Goal: Task Accomplishment & Management: Manage account settings

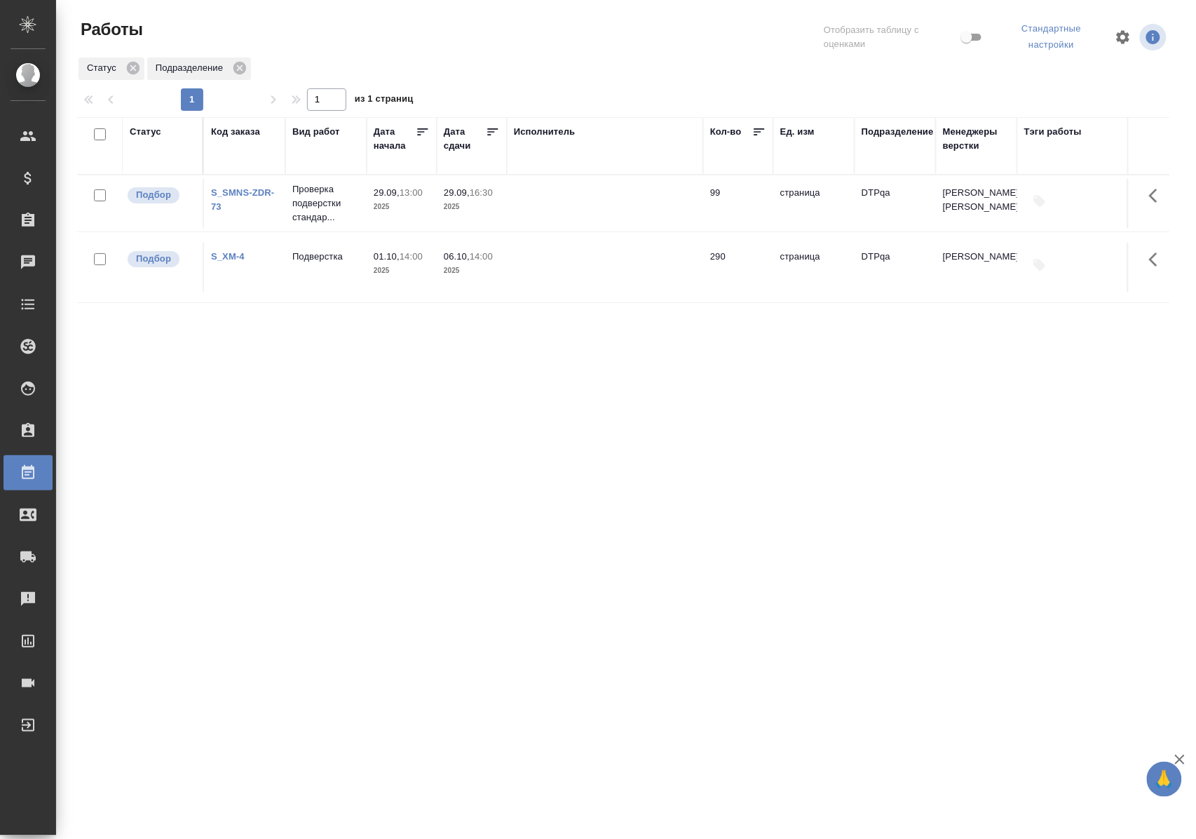
click at [149, 130] on div "Статус" at bounding box center [146, 132] width 32 height 14
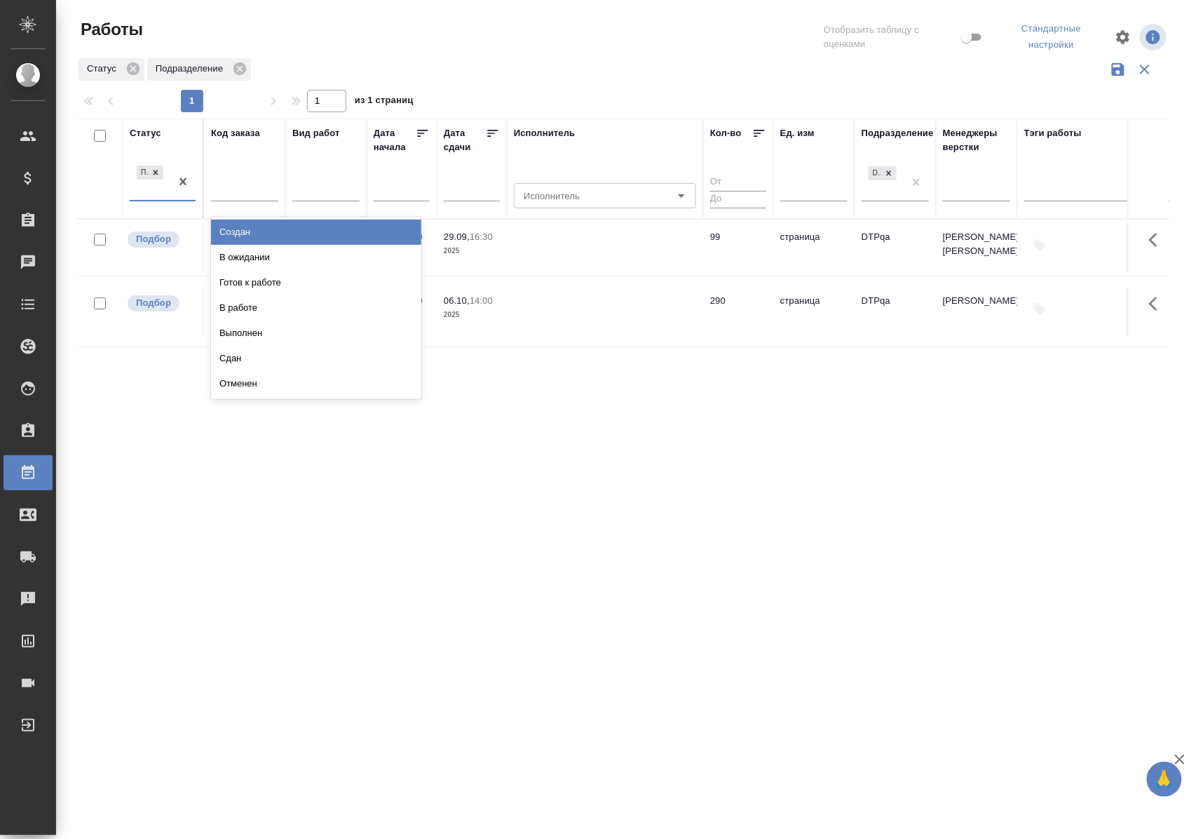
click at [157, 201] on div "Подбор" at bounding box center [163, 182] width 66 height 39
click at [216, 257] on div "В ожидании" at bounding box center [316, 257] width 210 height 25
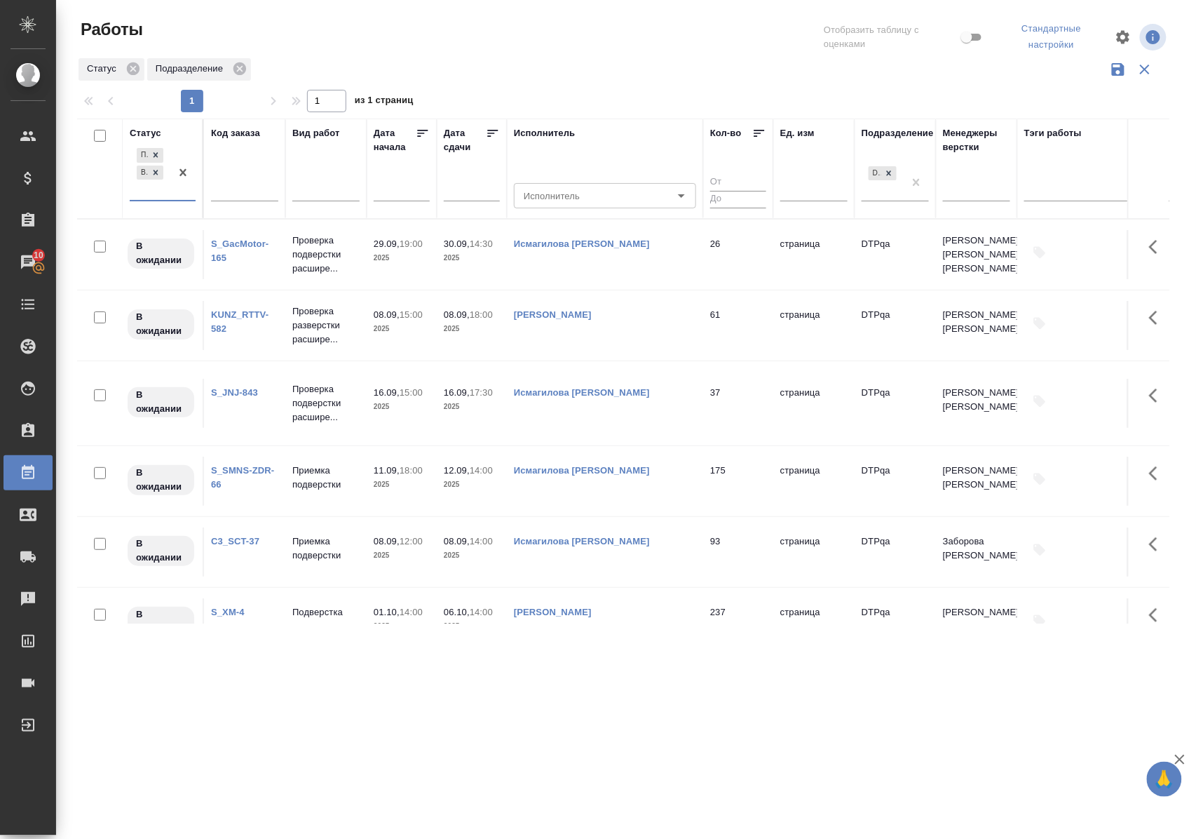
click at [255, 315] on link "KUNZ_RTTV-582" at bounding box center [240, 321] width 58 height 25
click at [158, 171] on icon at bounding box center [156, 172] width 5 height 5
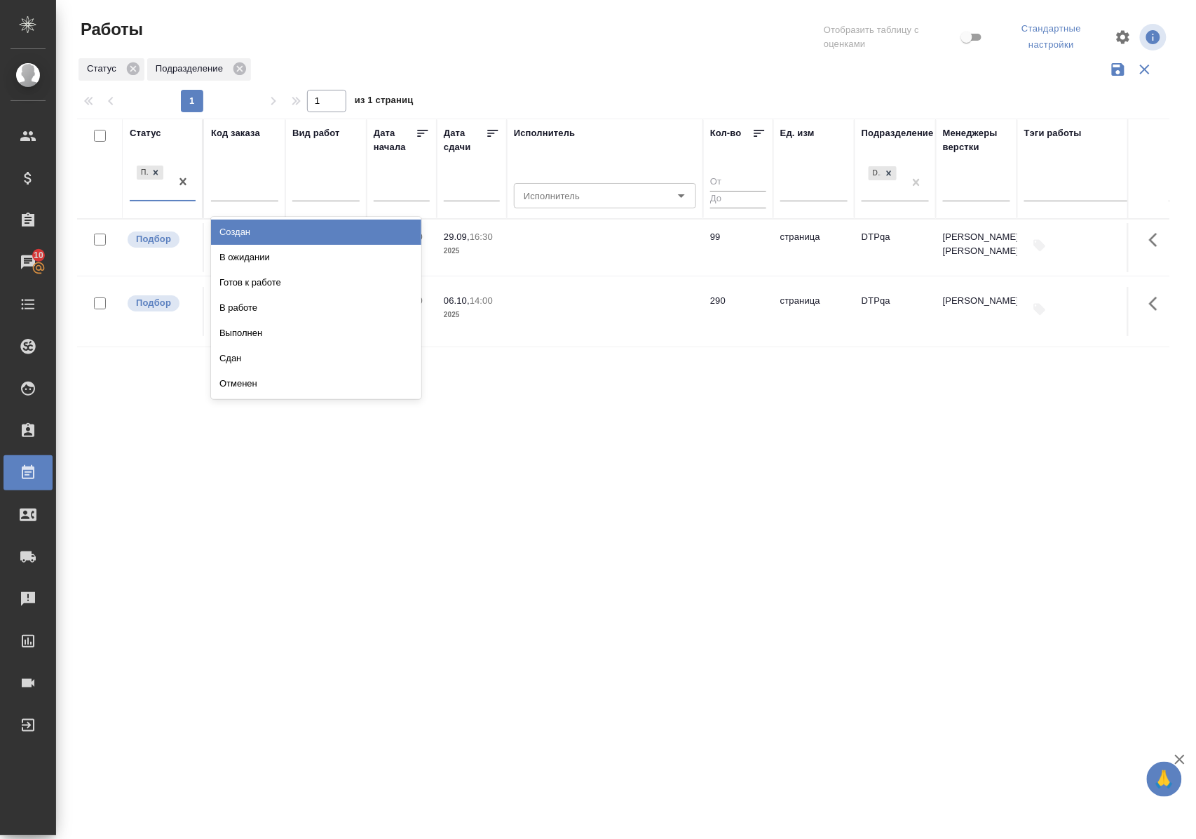
click at [174, 199] on div at bounding box center [182, 182] width 25 height 38
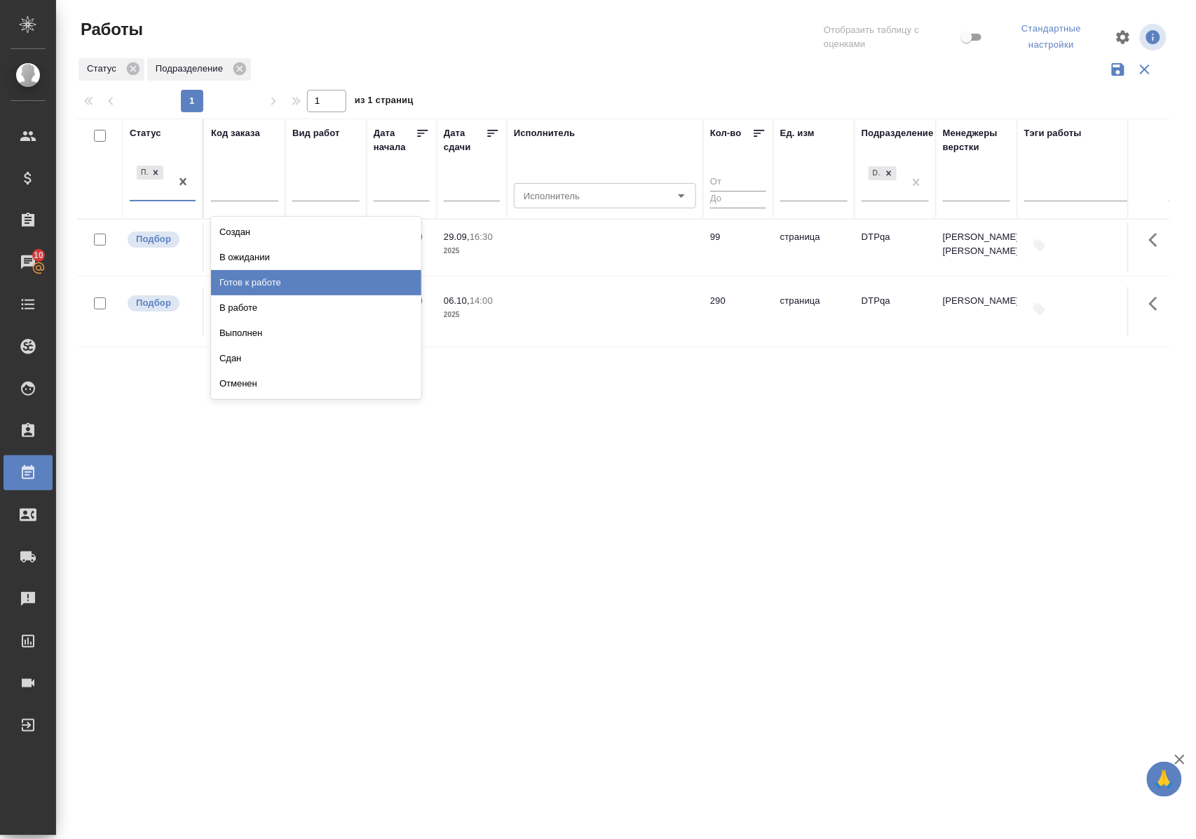
click at [223, 275] on div "Готов к работе" at bounding box center [316, 282] width 210 height 25
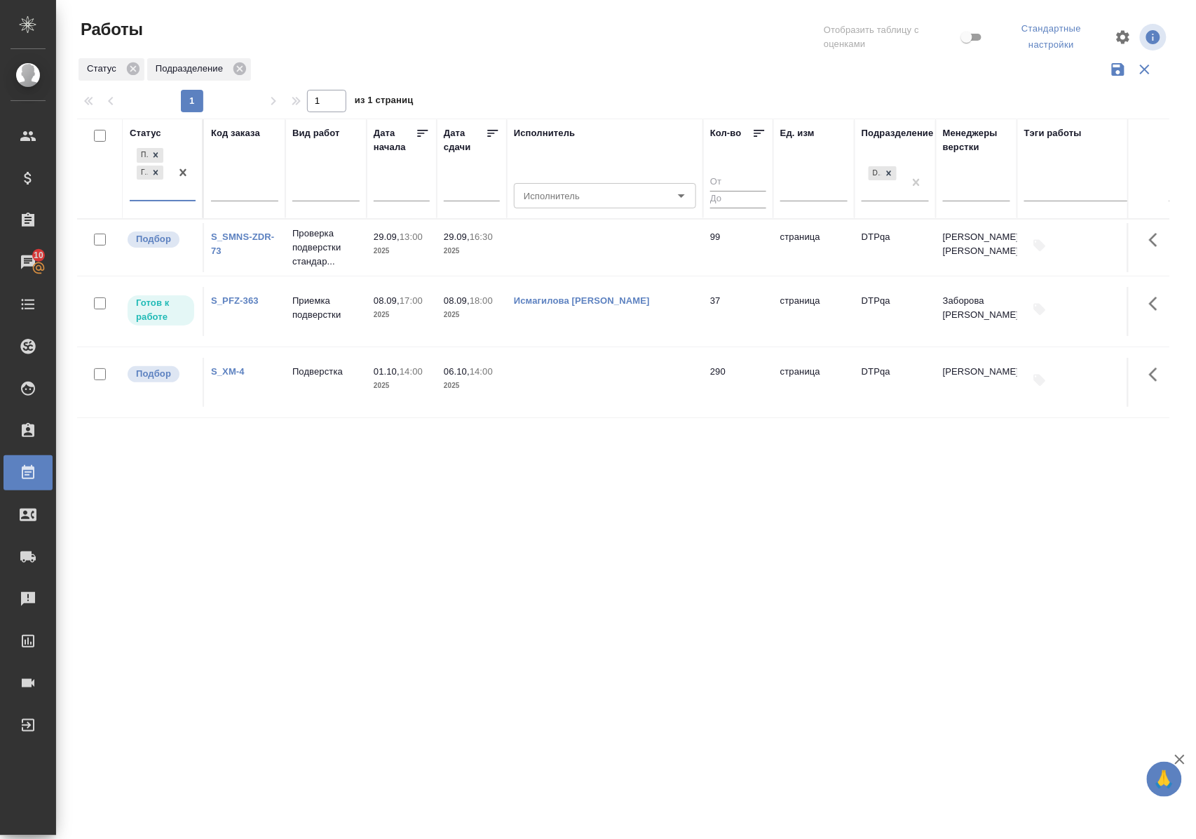
click at [163, 199] on div "Подбор Готов к работе" at bounding box center [150, 172] width 41 height 55
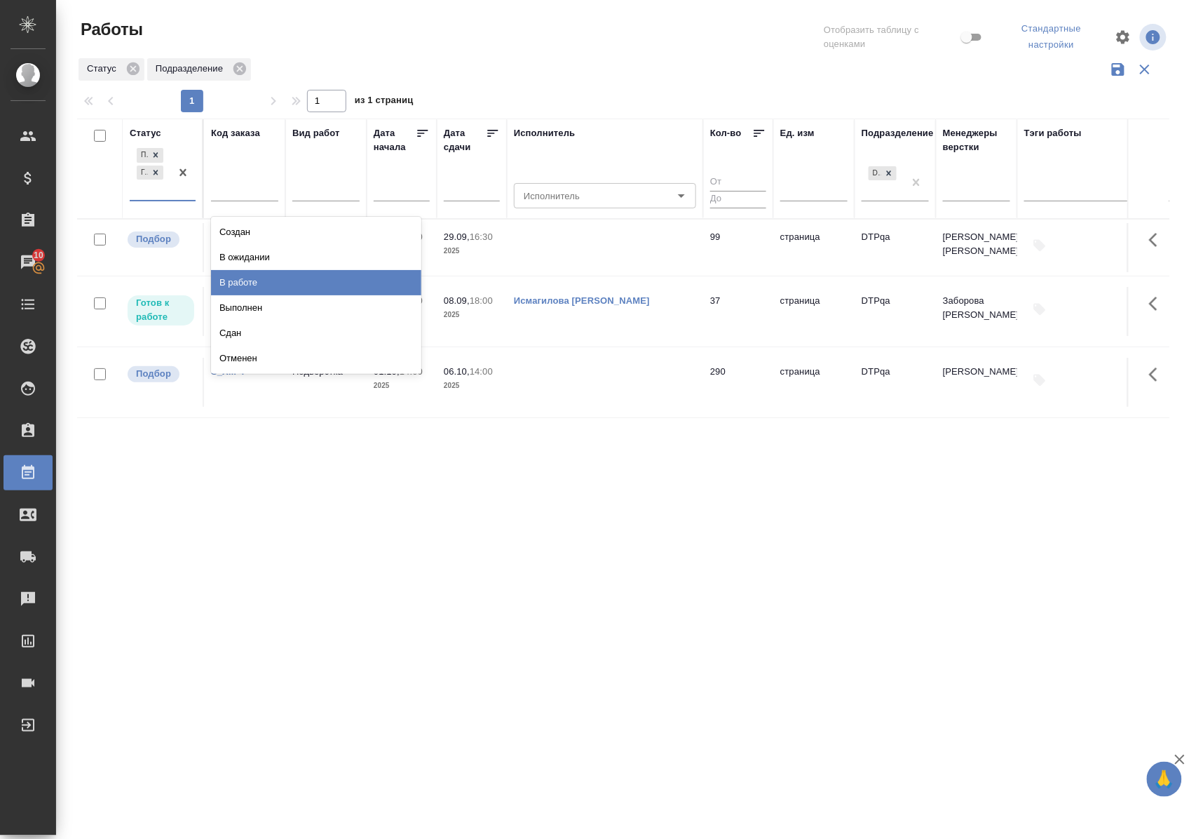
click at [225, 283] on div "В работе" at bounding box center [316, 282] width 210 height 25
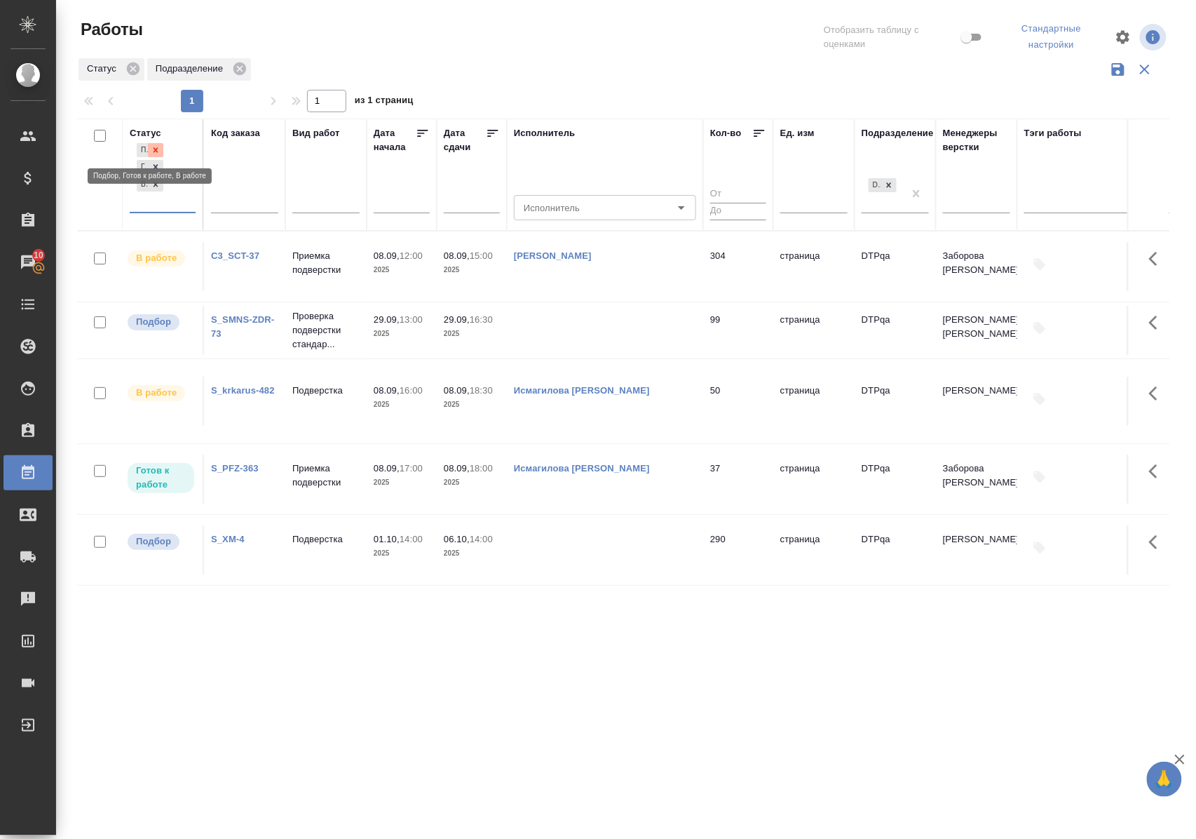
click at [158, 143] on div at bounding box center [155, 150] width 15 height 15
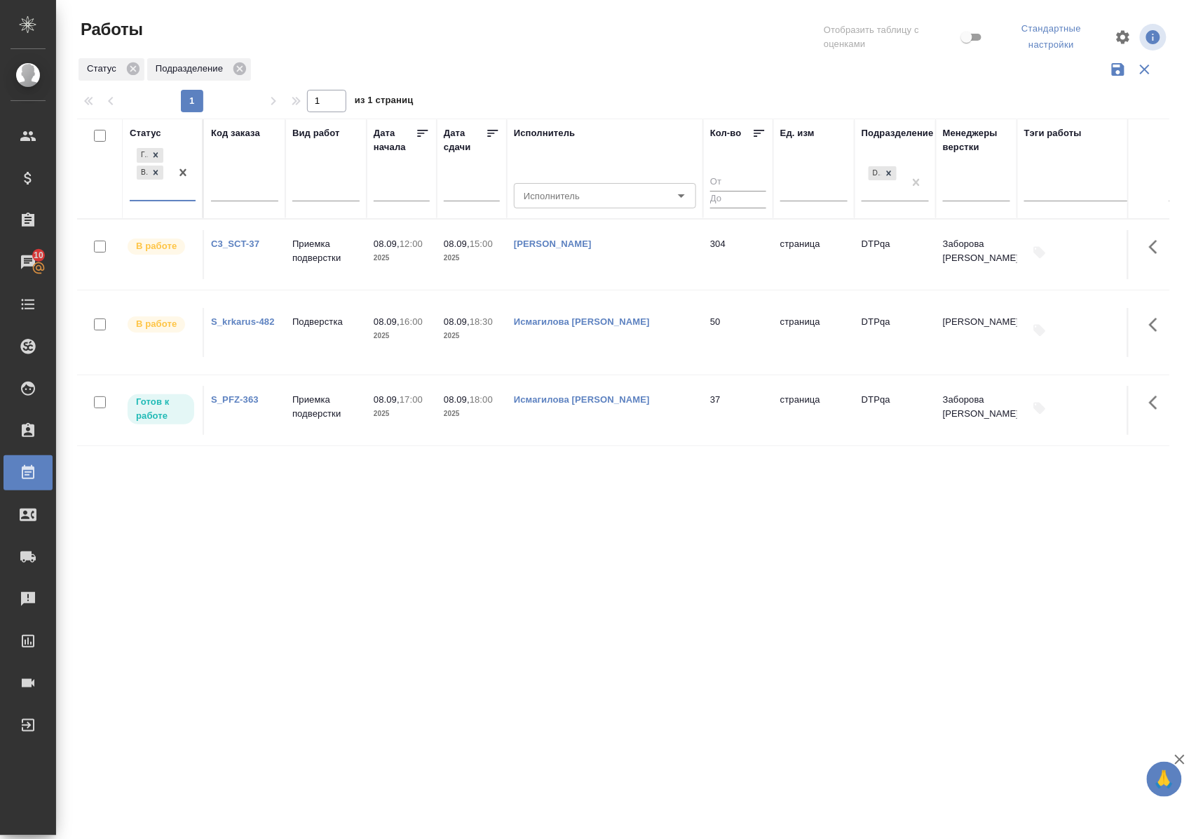
click at [157, 133] on div "Статус" at bounding box center [146, 133] width 32 height 14
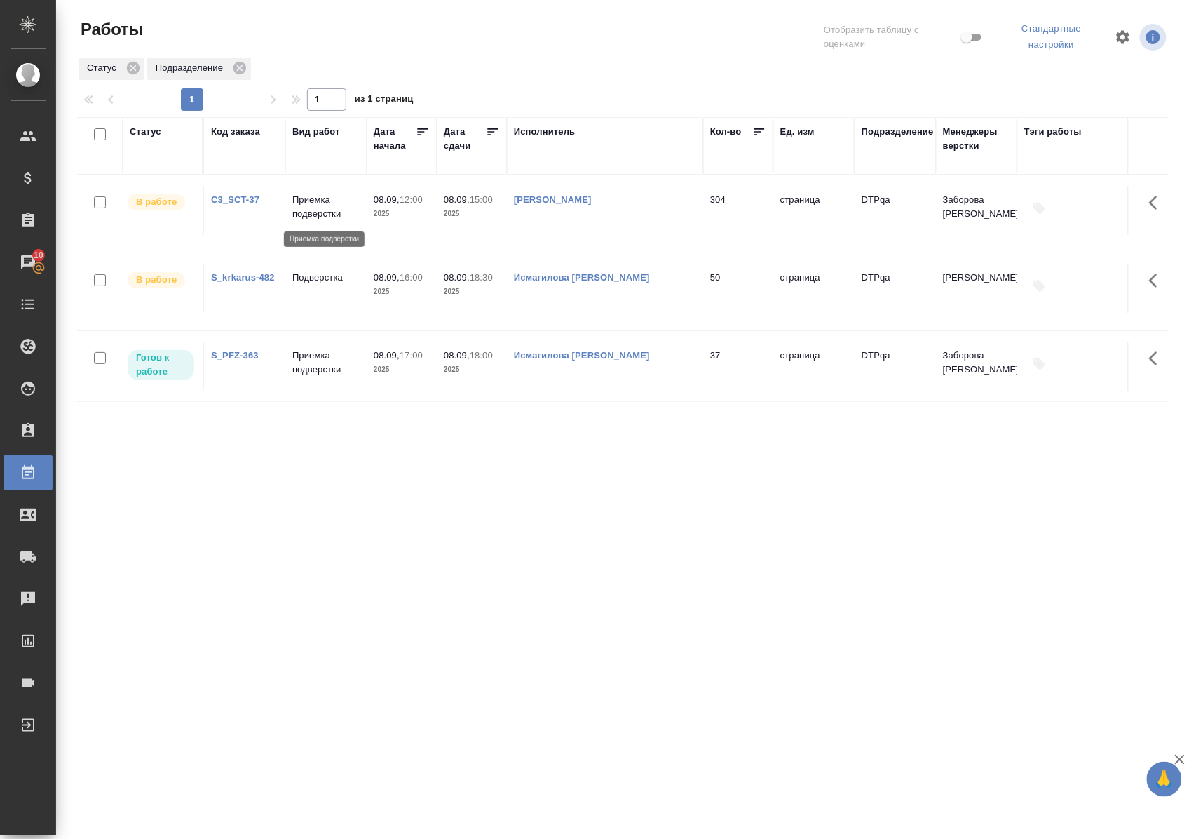
click at [307, 208] on p "Приемка подверстки" at bounding box center [325, 207] width 67 height 28
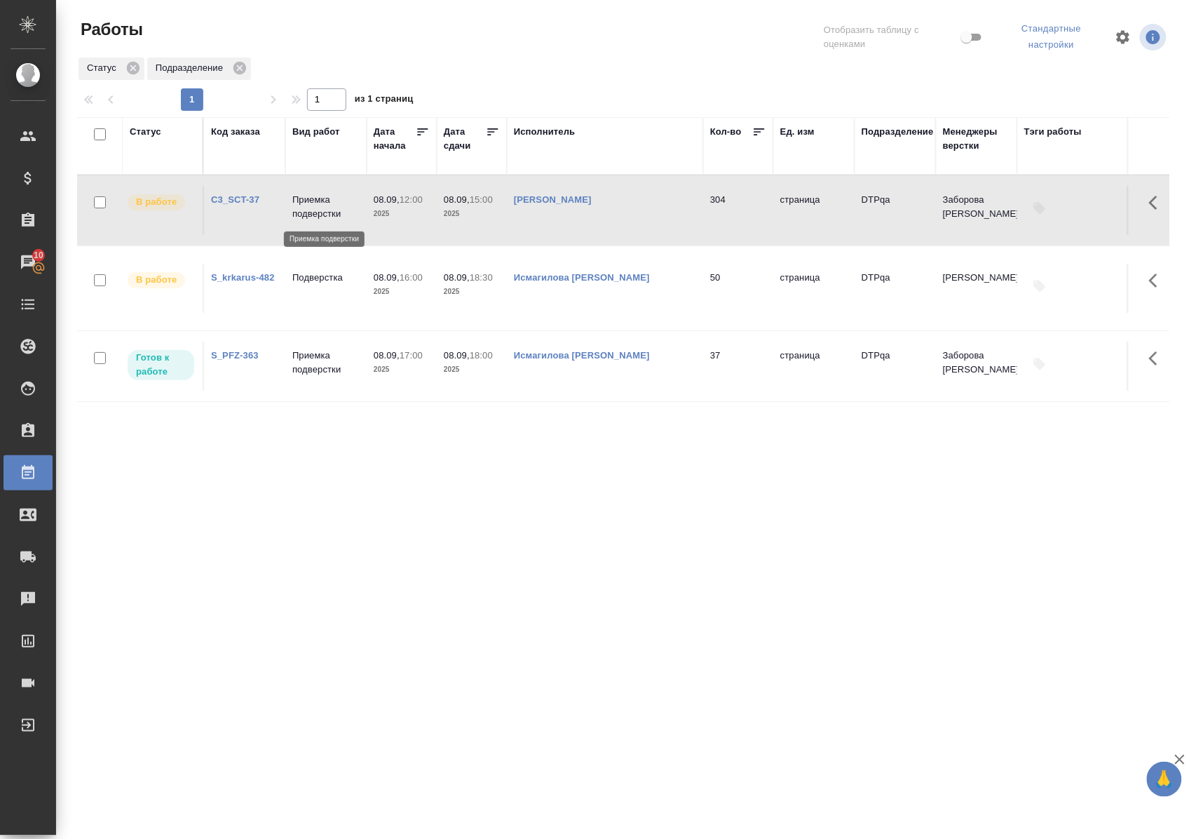
click at [307, 208] on p "Приемка подверстки" at bounding box center [325, 207] width 67 height 28
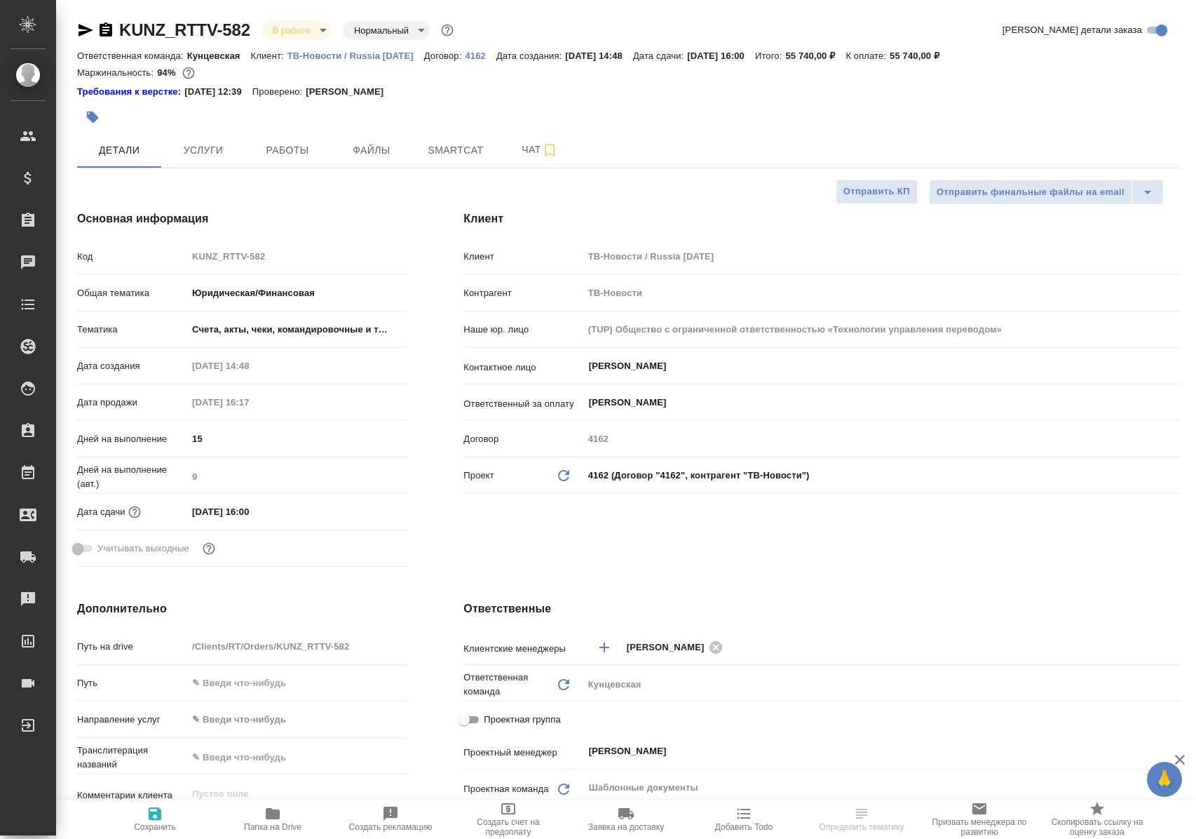
select select "RU"
click at [289, 158] on button "Работы" at bounding box center [287, 150] width 84 height 35
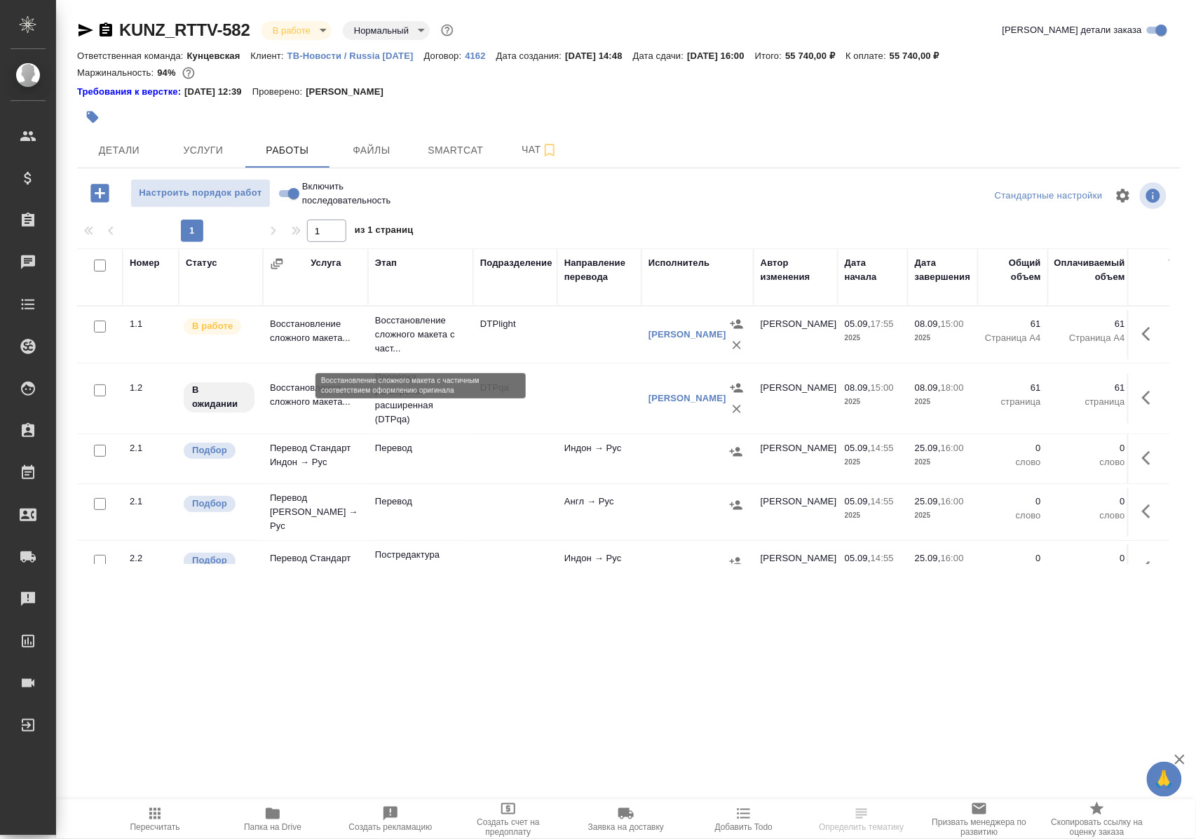
click at [404, 340] on p "Восстановление сложного макета с част..." at bounding box center [420, 334] width 91 height 42
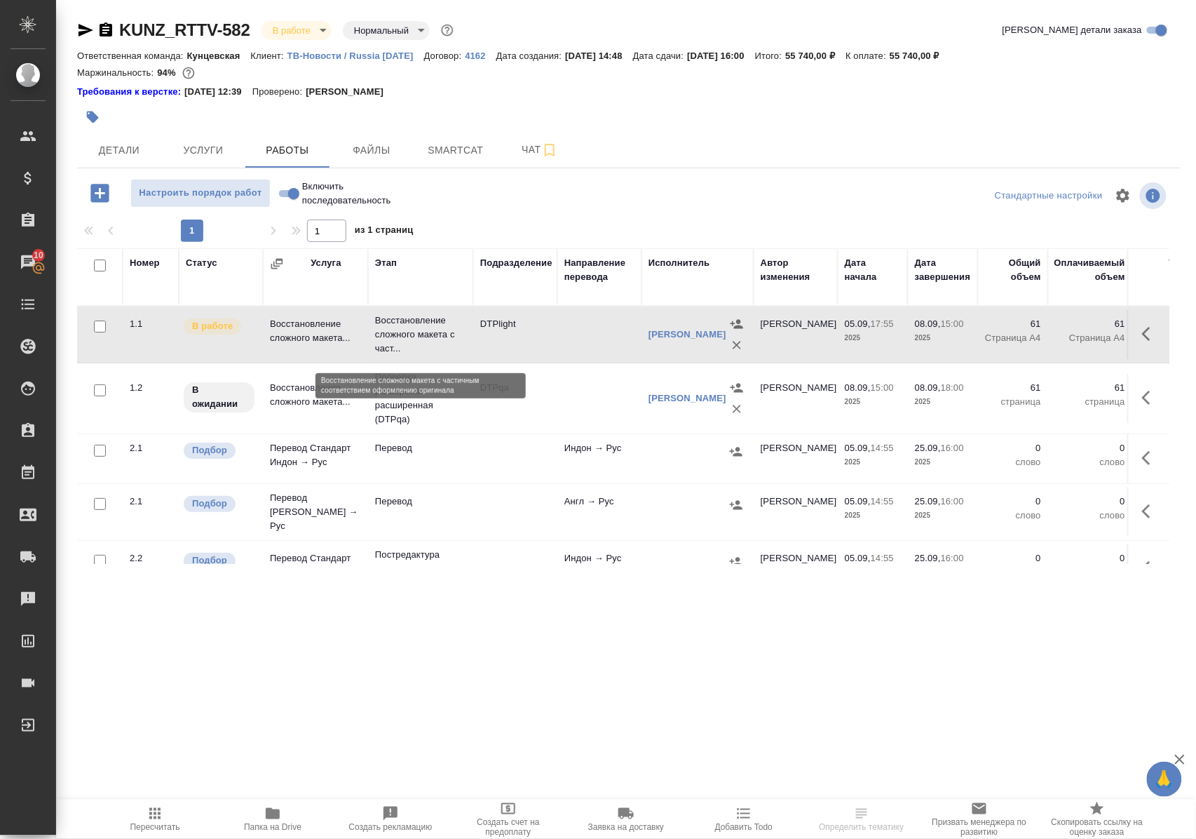
click at [404, 340] on p "Восстановление сложного макета с част..." at bounding box center [420, 334] width 91 height 42
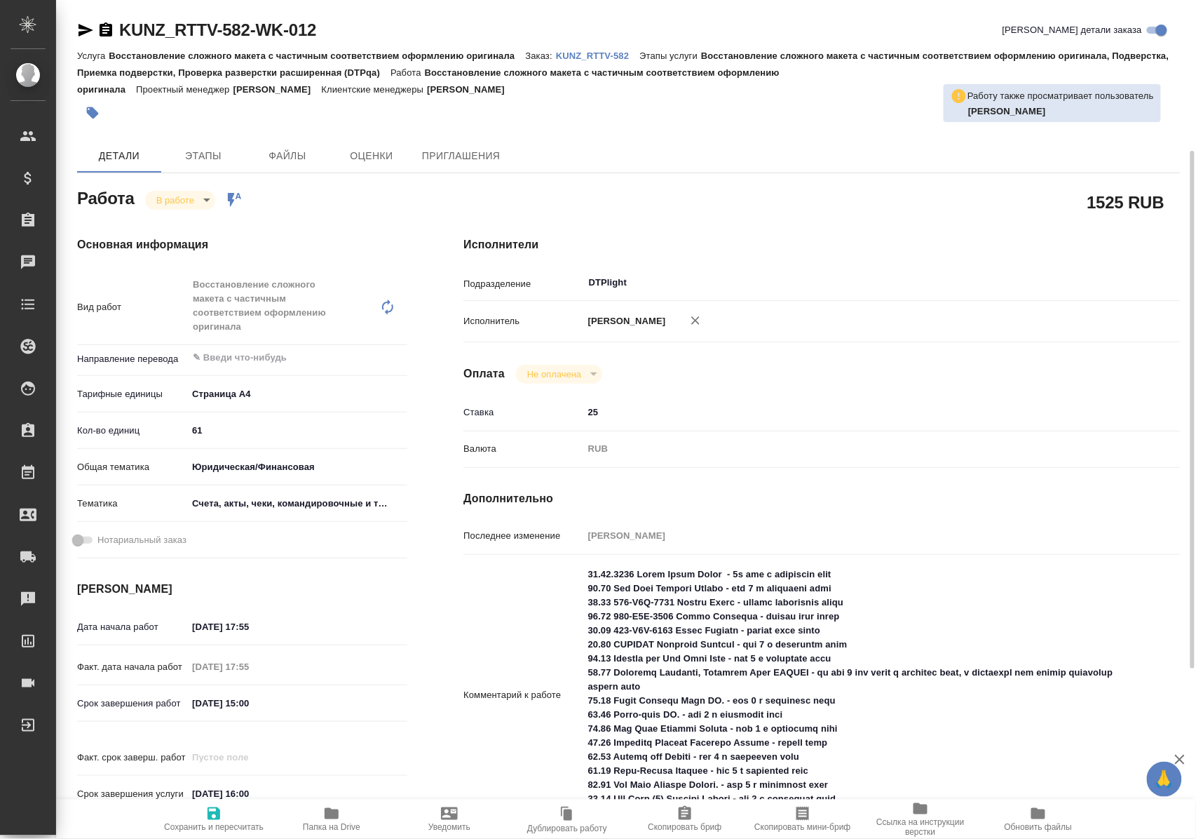
scroll to position [187, 0]
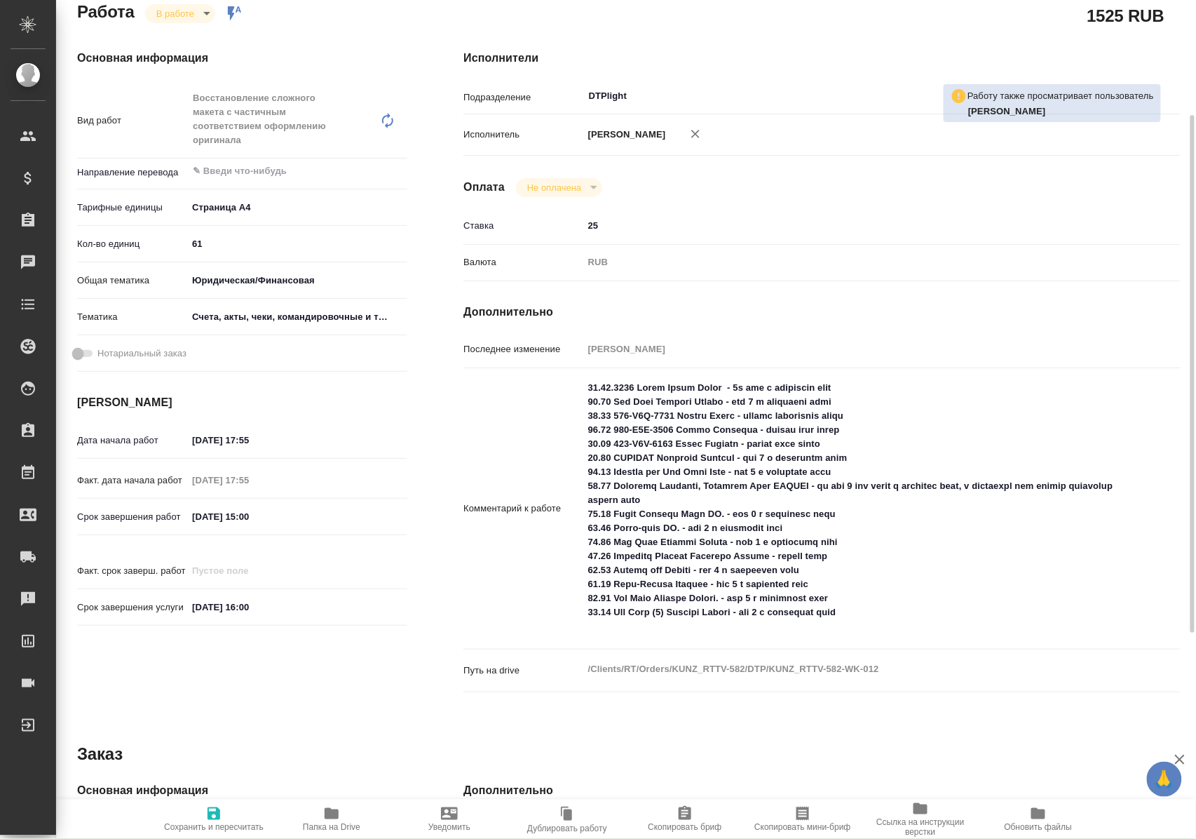
click at [332, 820] on icon "button" at bounding box center [331, 813] width 17 height 17
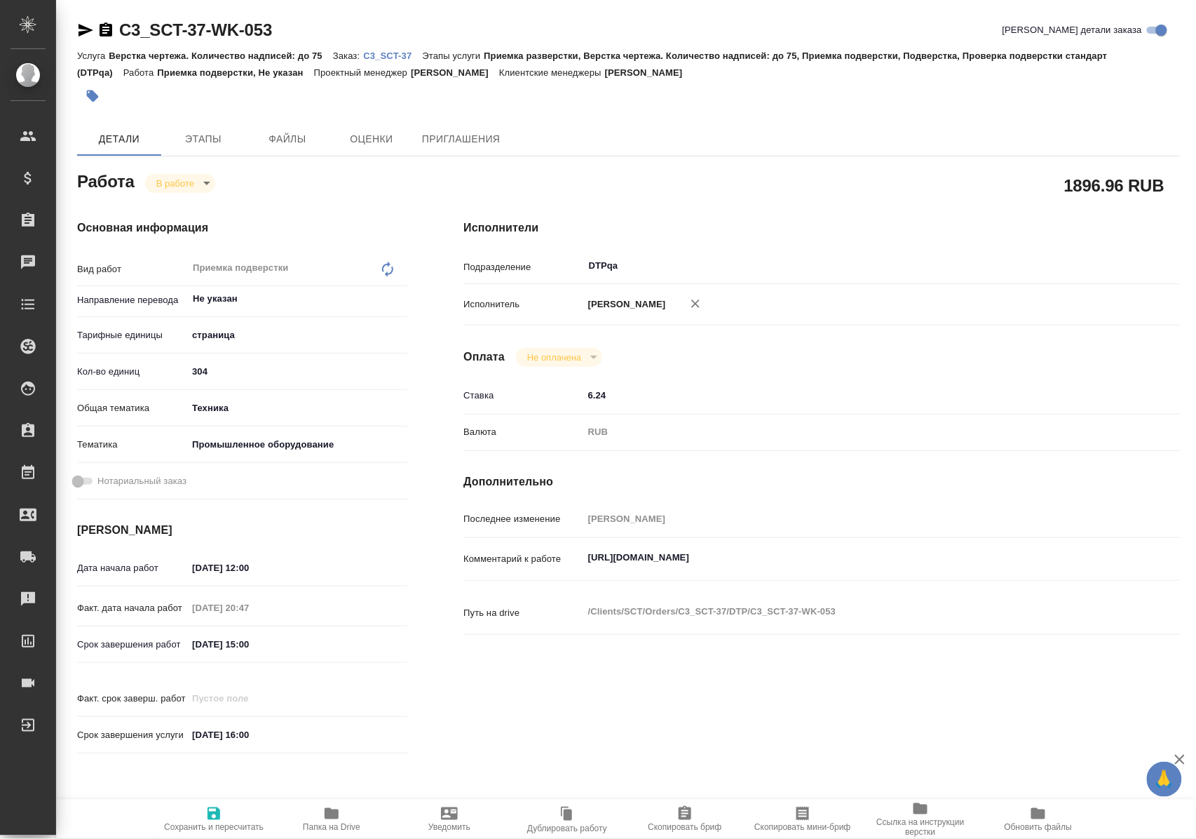
type textarea "x"
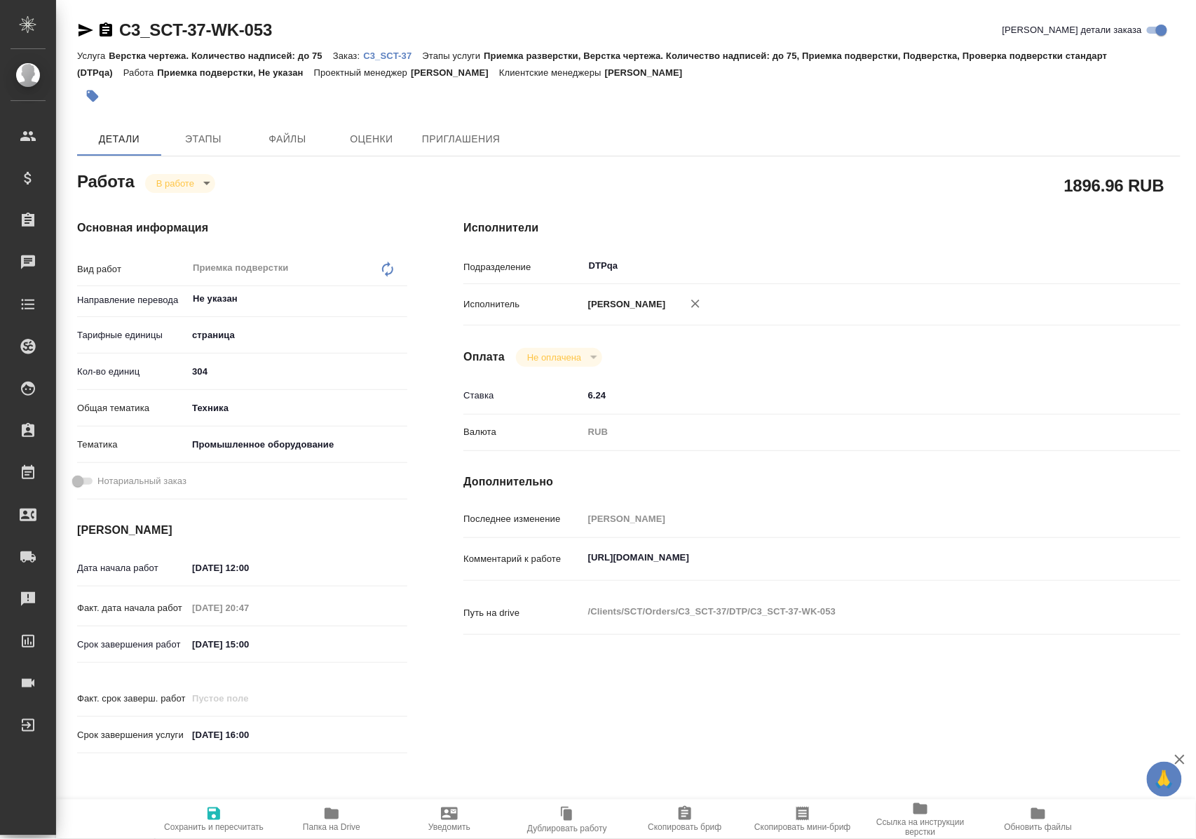
type textarea "x"
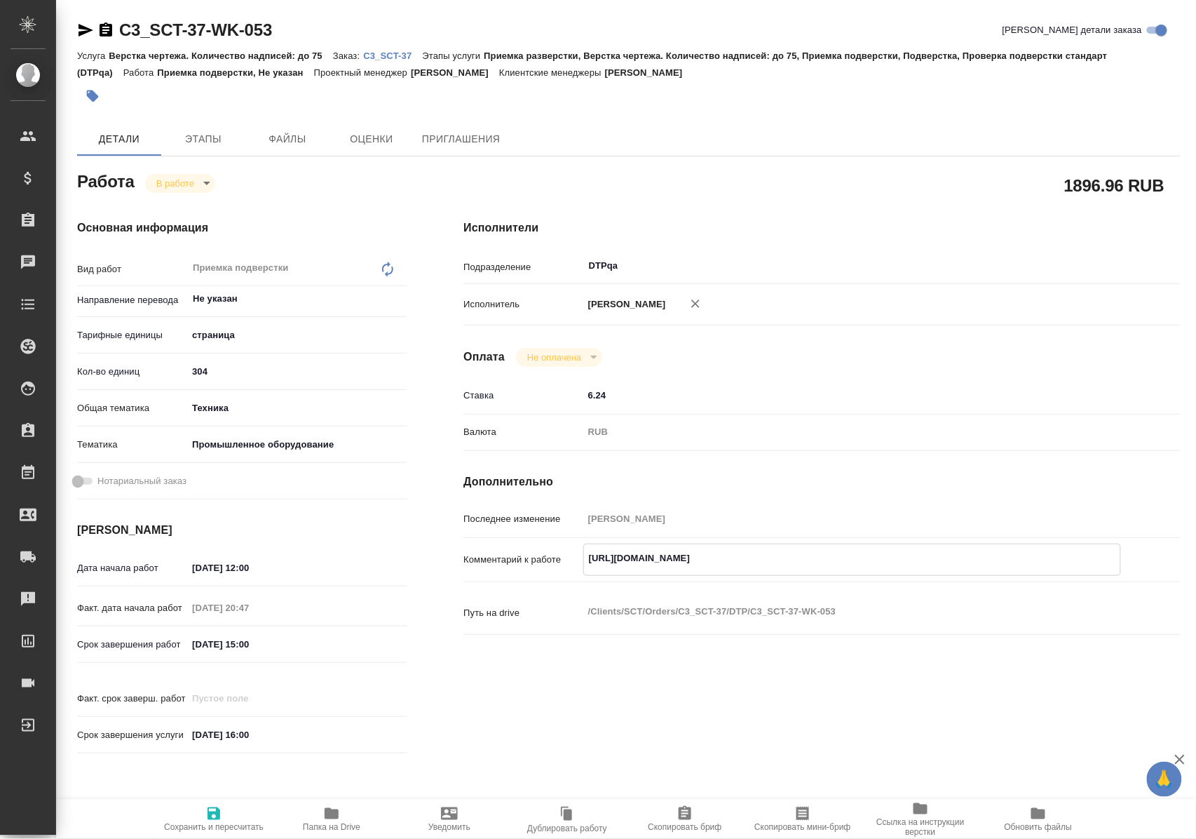
type textarea "x"
drag, startPoint x: 586, startPoint y: 573, endPoint x: 898, endPoint y: 564, distance: 312.2
click at [898, 564] on textarea "[URL][DOMAIN_NAME]" at bounding box center [852, 558] width 537 height 24
type textarea "x"
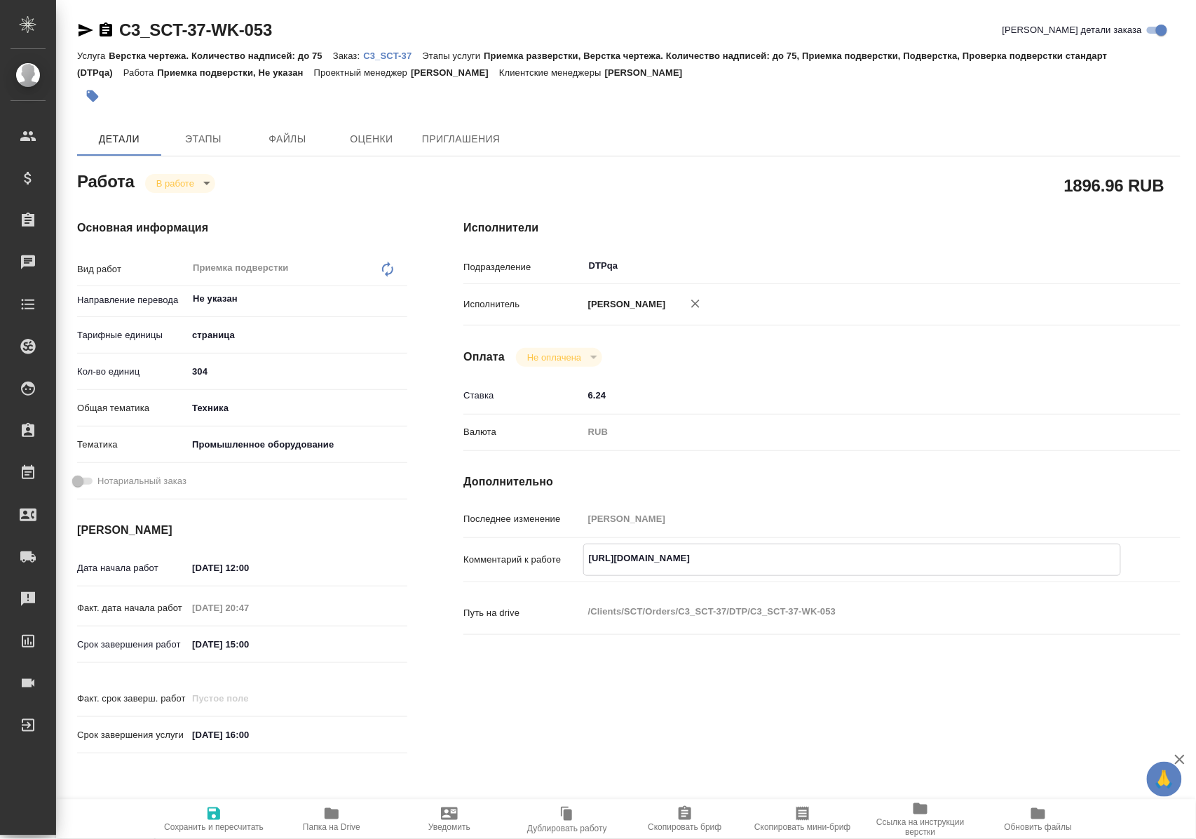
type textarea "x"
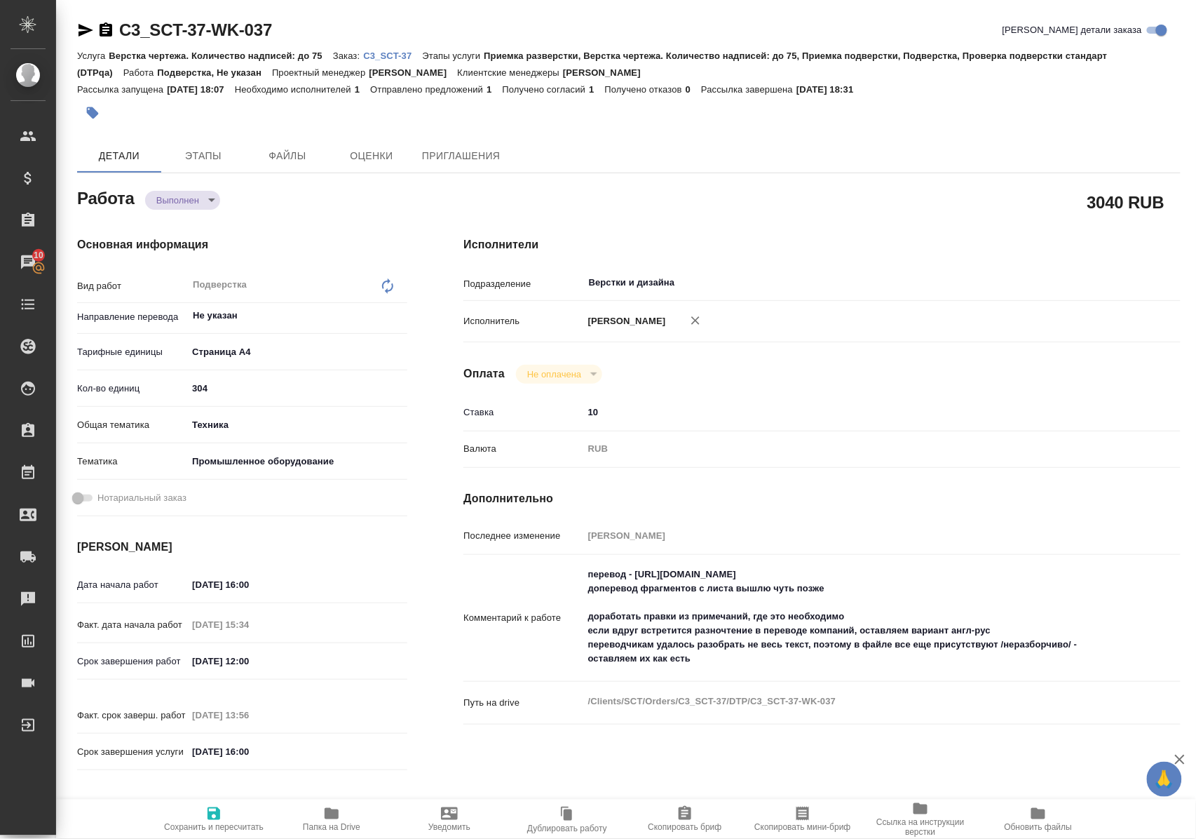
click at [403, 56] on p "C3_SCT-37" at bounding box center [392, 55] width 59 height 11
click at [328, 815] on icon "button" at bounding box center [332, 813] width 14 height 11
click at [397, 58] on p "C3_SCT-37" at bounding box center [392, 55] width 59 height 11
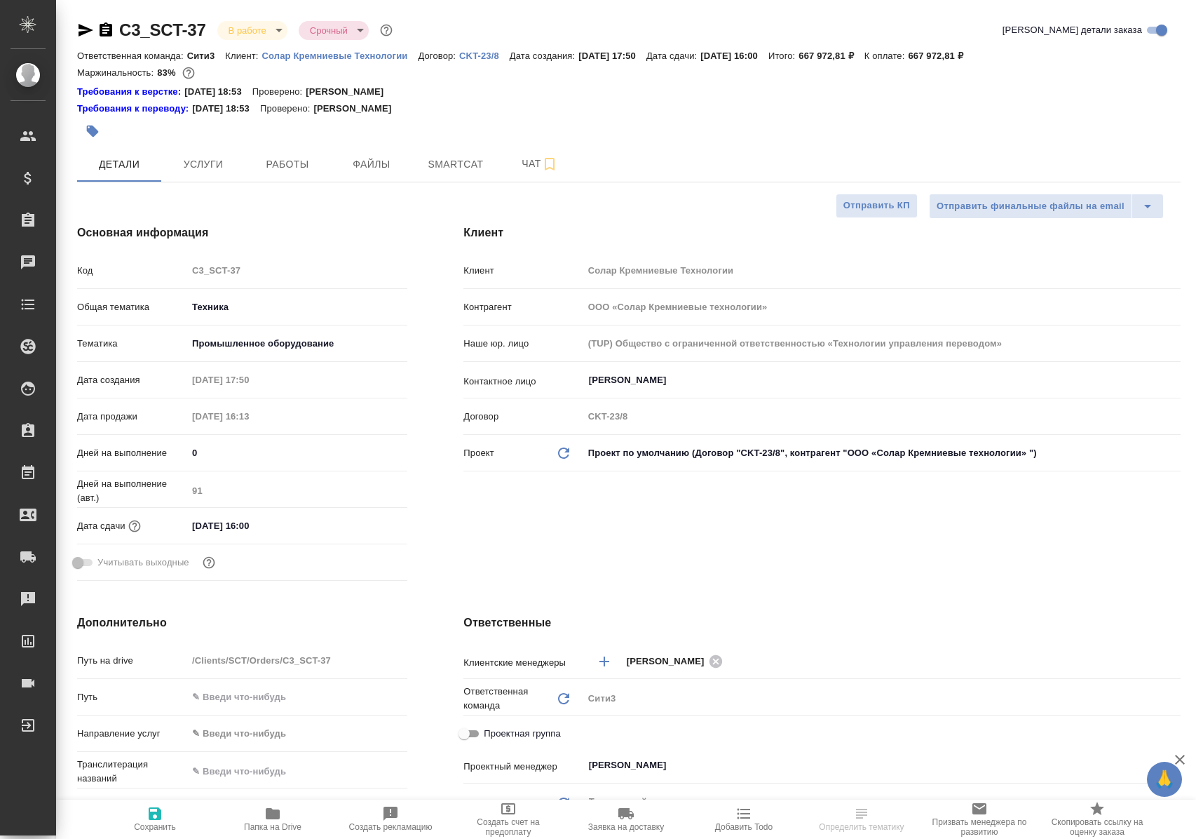
select select "RU"
click at [292, 166] on span "Работы" at bounding box center [287, 165] width 67 height 18
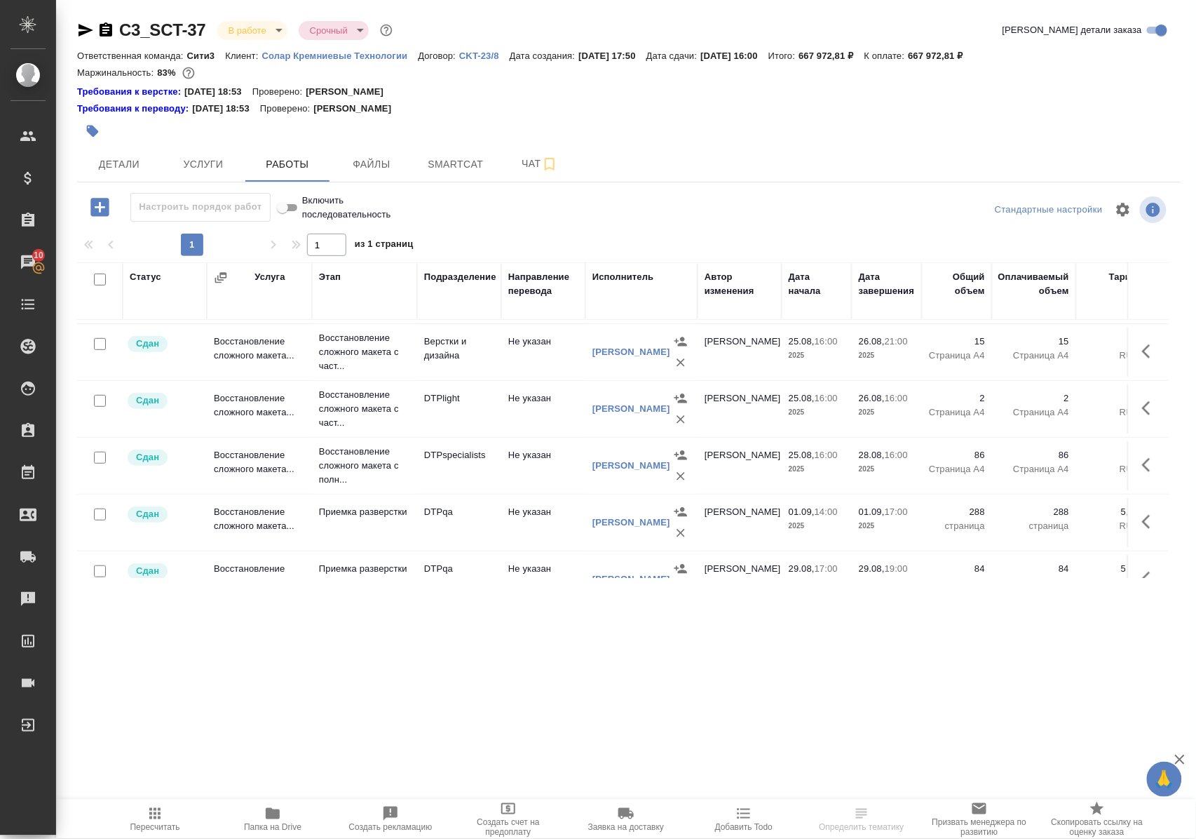
scroll to position [374, 0]
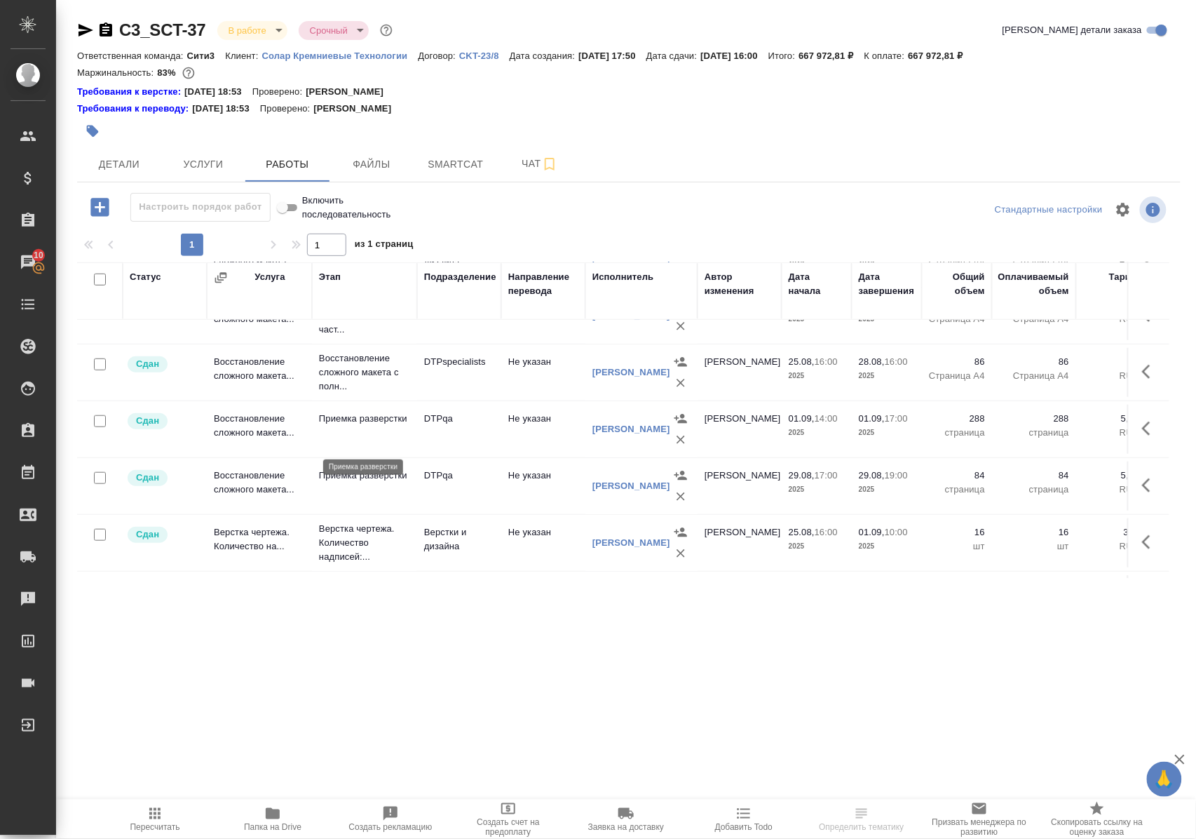
click at [352, 426] on p "Приемка разверстки" at bounding box center [364, 419] width 91 height 14
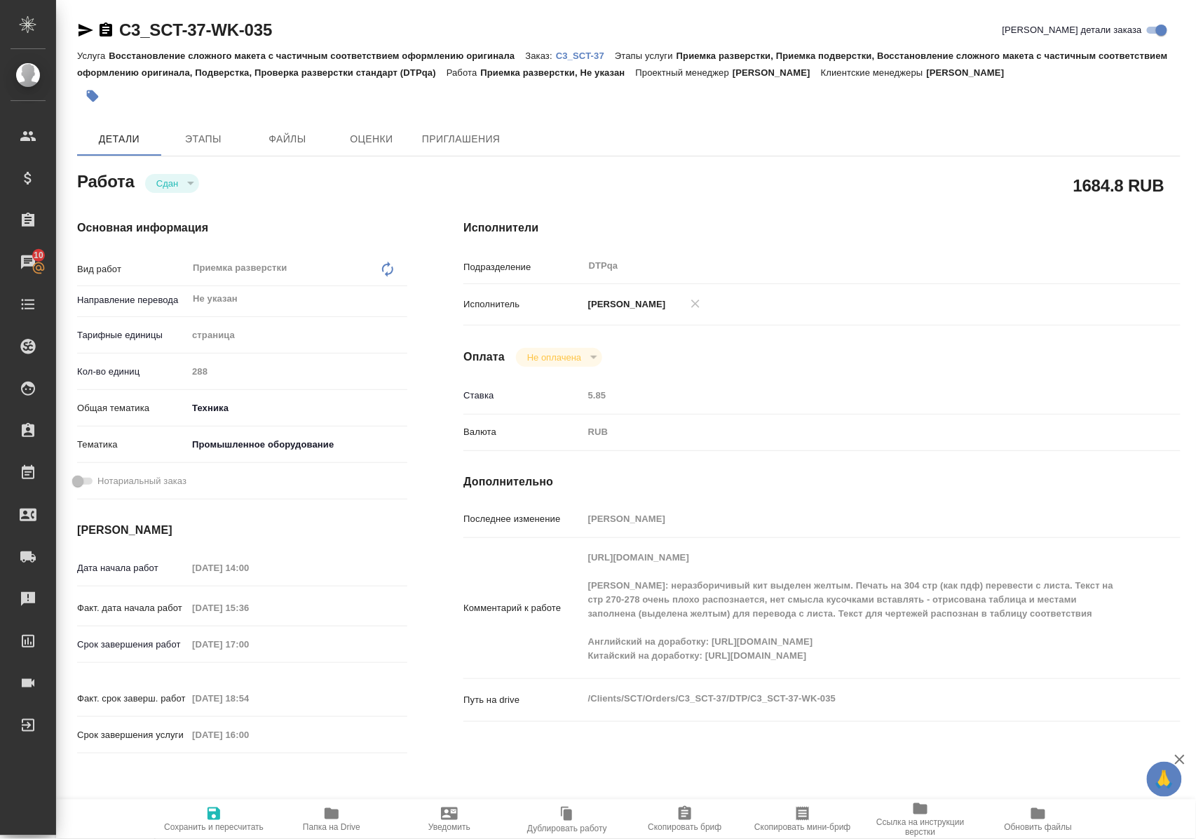
click at [329, 822] on span "Папка на Drive" at bounding box center [332, 827] width 58 height 10
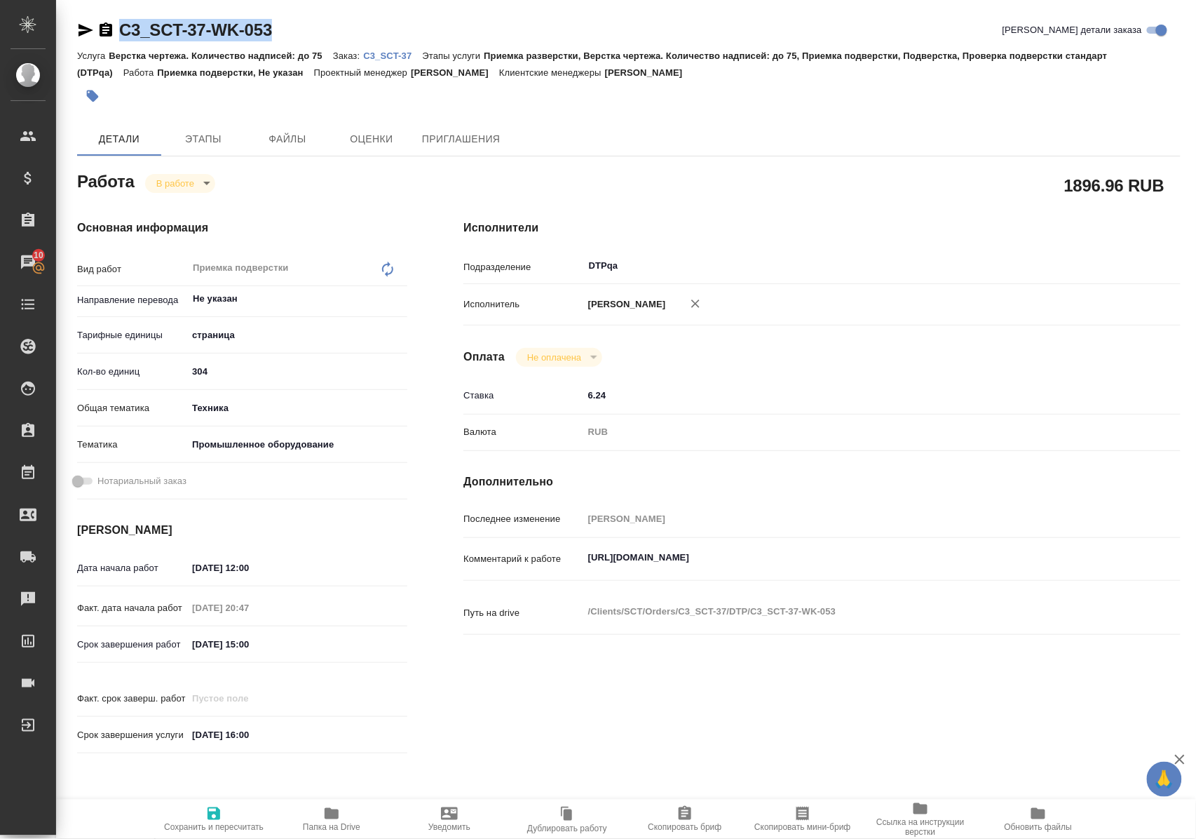
click at [121, 38] on div "C3_SCT-37-WK-053 Кратко детали заказа" at bounding box center [629, 30] width 1104 height 22
copy link "C3_SCT-37-WK-053"
click at [83, 32] on icon "button" at bounding box center [86, 30] width 15 height 13
copy link "C3_SCT-37-WK-053"
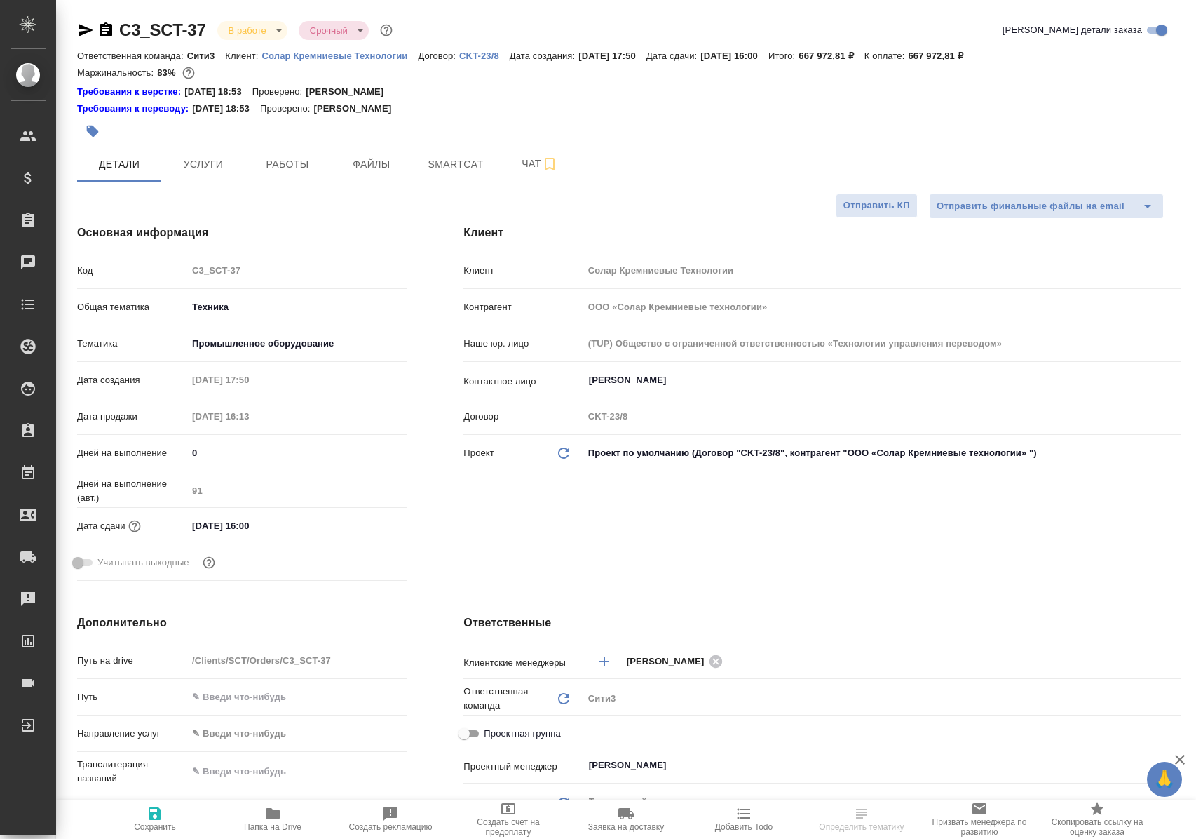
select select "RU"
click at [301, 163] on span "Работы" at bounding box center [287, 165] width 67 height 18
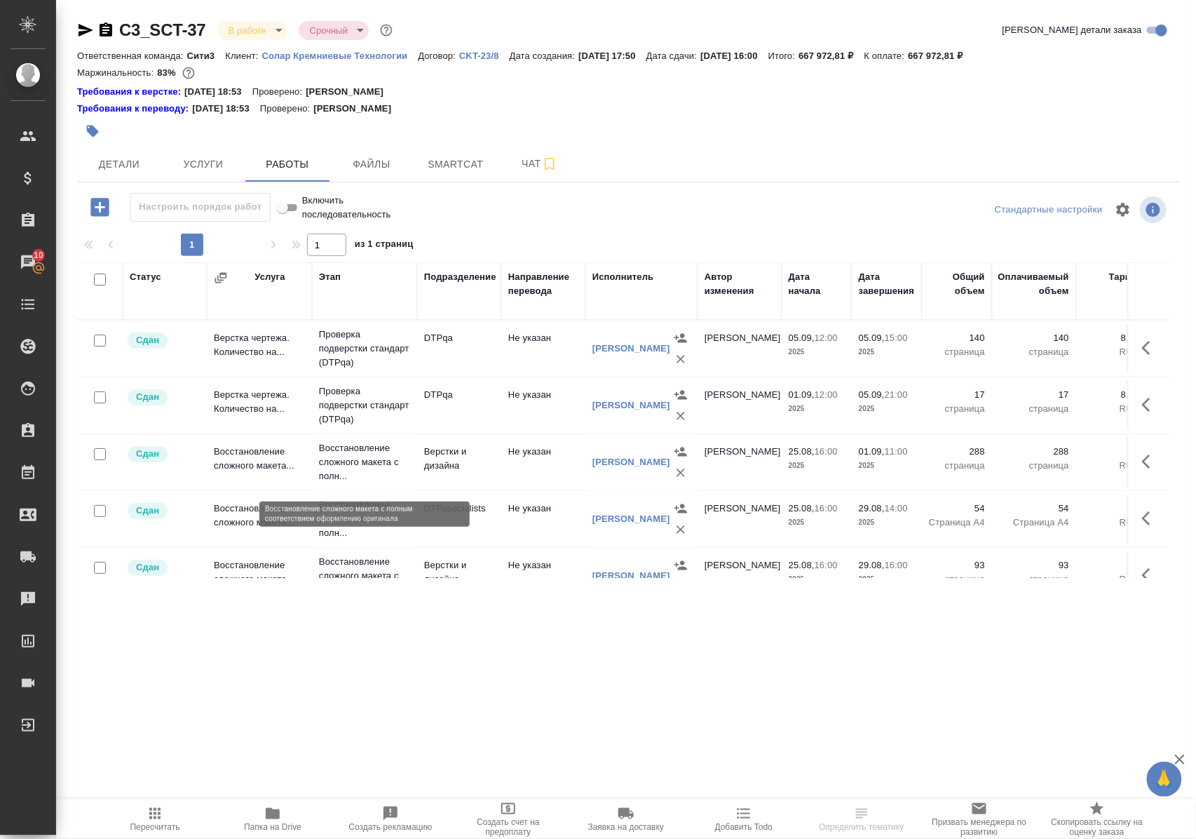
click at [363, 474] on p "Восстановление сложного макета с полн..." at bounding box center [364, 462] width 91 height 42
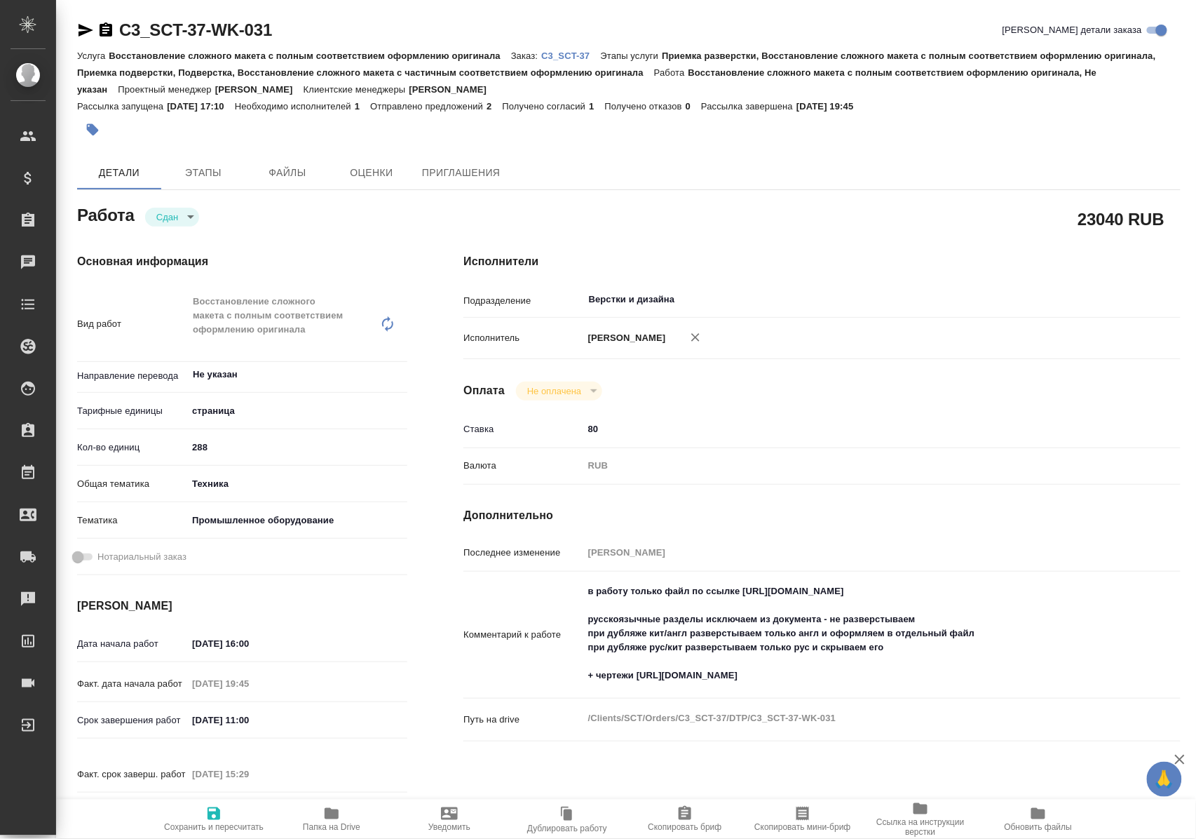
click at [337, 822] on span "Папка на Drive" at bounding box center [332, 827] width 58 height 10
drag, startPoint x: 640, startPoint y: 688, endPoint x: 926, endPoint y: 689, distance: 286.1
click at [926, 688] on textarea "в работу только файл по ссылке [URL][DOMAIN_NAME] русскоязычные разделы исключа…" at bounding box center [852, 634] width 537 height 108
click at [620, 688] on textarea "в работу только файл по ссылке [URL][DOMAIN_NAME] русскоязычные разделы исключа…" at bounding box center [852, 634] width 537 height 108
click at [651, 629] on textarea "в работу только файл по ссылке [URL][DOMAIN_NAME] русскоязычные разделы исключа…" at bounding box center [852, 634] width 537 height 108
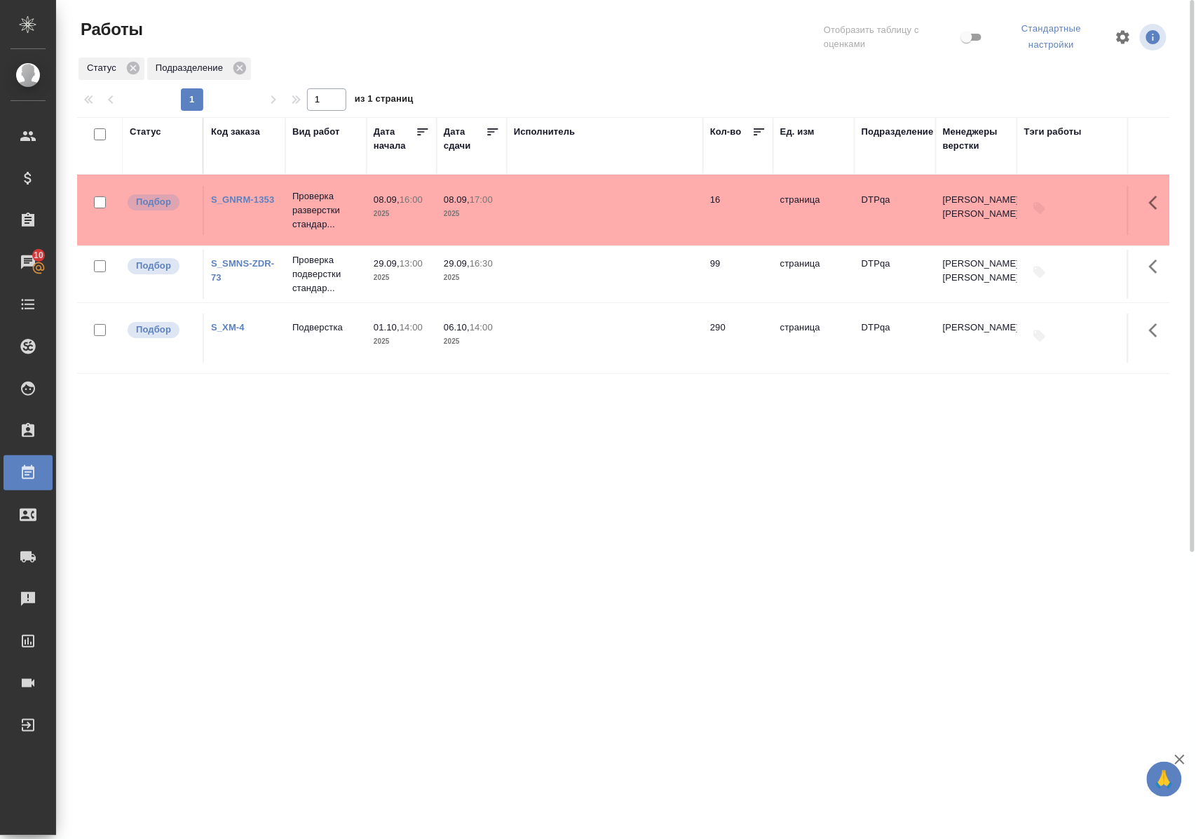
click at [239, 198] on link "S_GNRM-1353" at bounding box center [242, 199] width 63 height 11
click at [320, 208] on p "Проверка разверстки стандар..." at bounding box center [325, 210] width 67 height 42
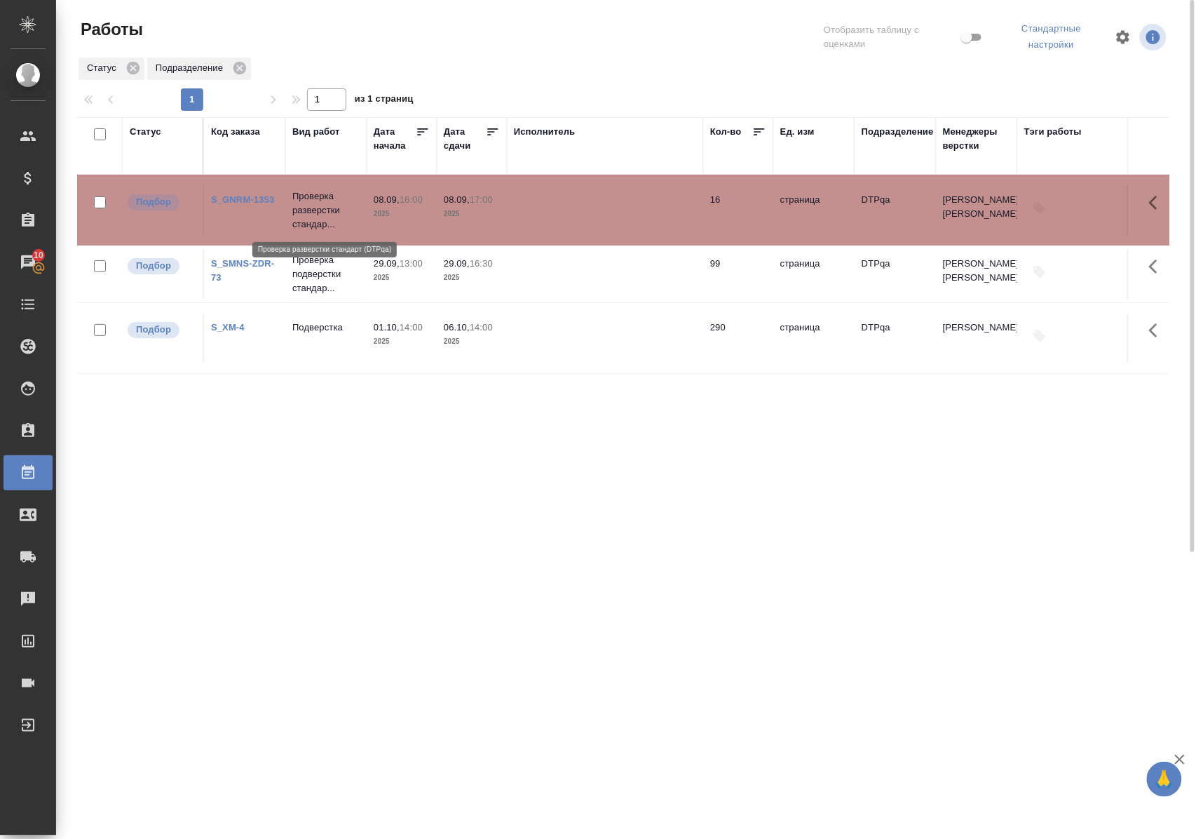
click at [320, 208] on p "Проверка разверстки стандар..." at bounding box center [325, 210] width 67 height 42
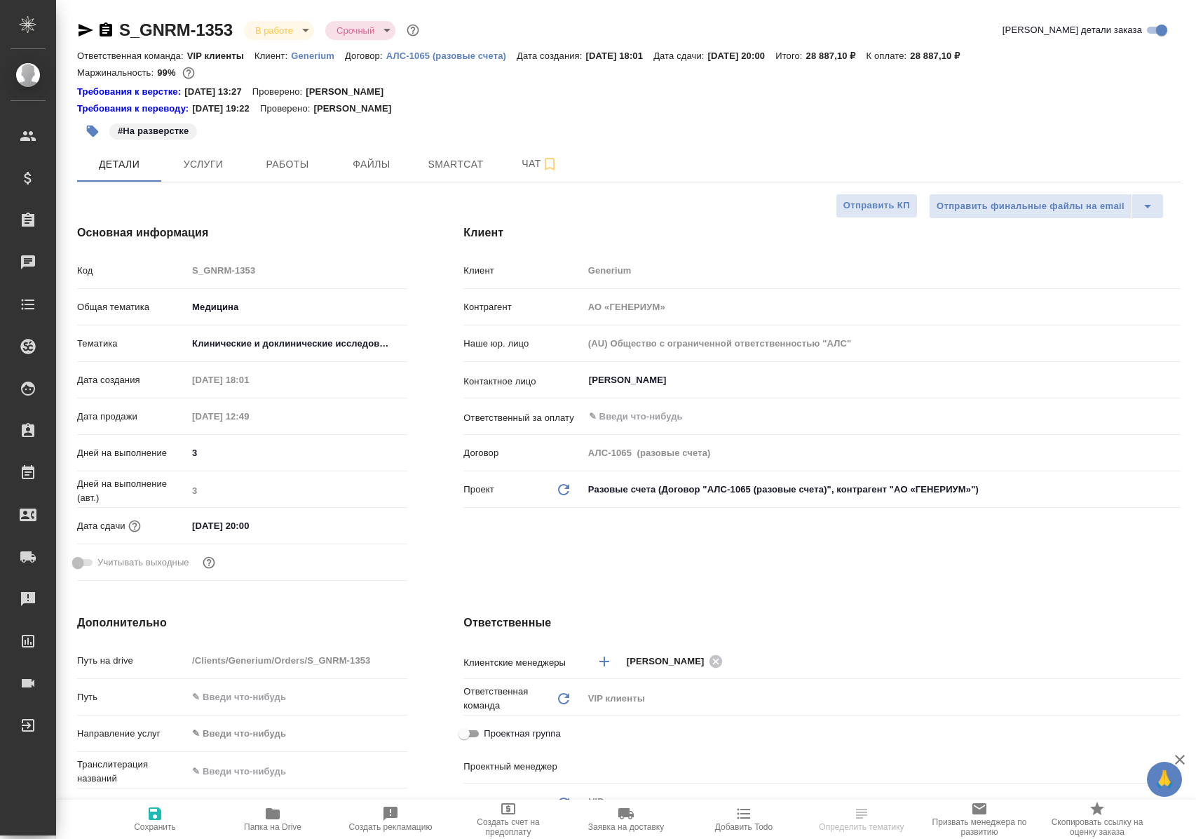
select select "RU"
type input "[PERSON_NAME]"
type input "Комаров Роман"
click at [282, 164] on span "Работы" at bounding box center [287, 165] width 67 height 18
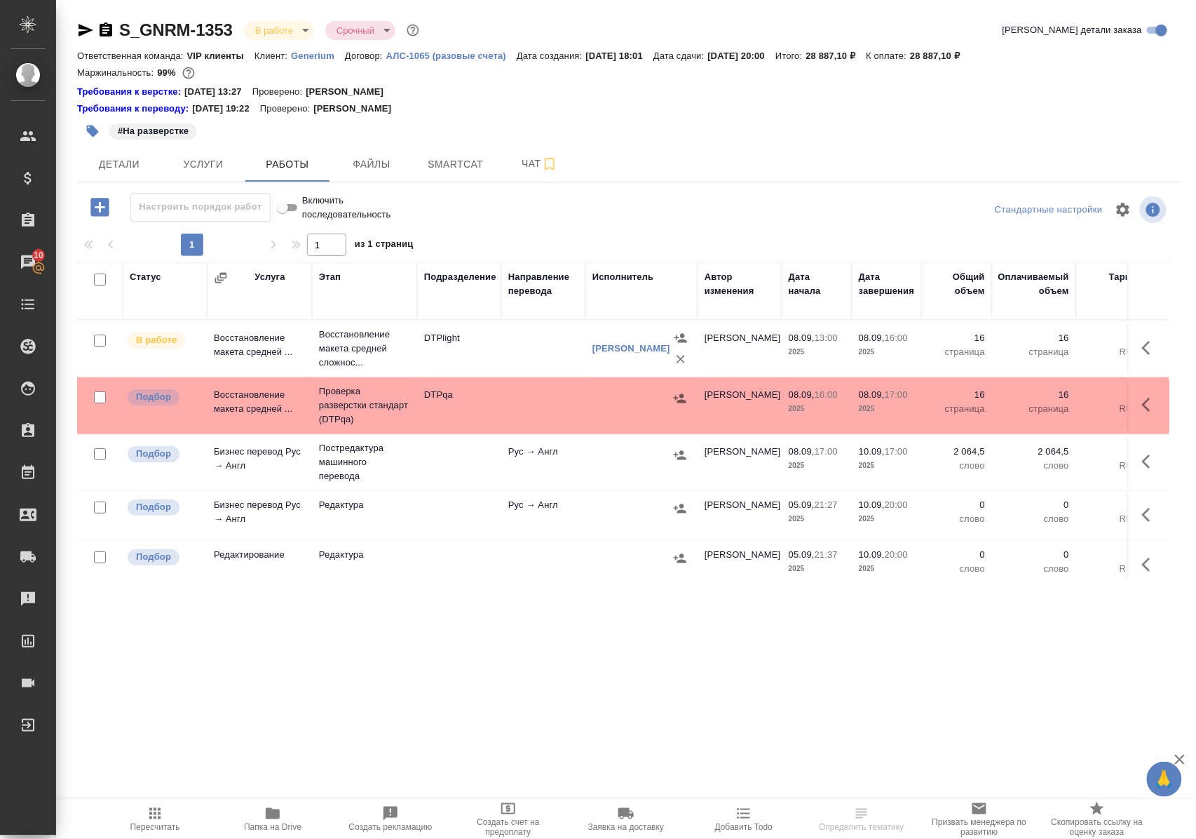
click at [268, 820] on icon "button" at bounding box center [272, 813] width 17 height 17
click at [338, 363] on p "Восстановление макета средней сложнос..." at bounding box center [364, 349] width 91 height 42
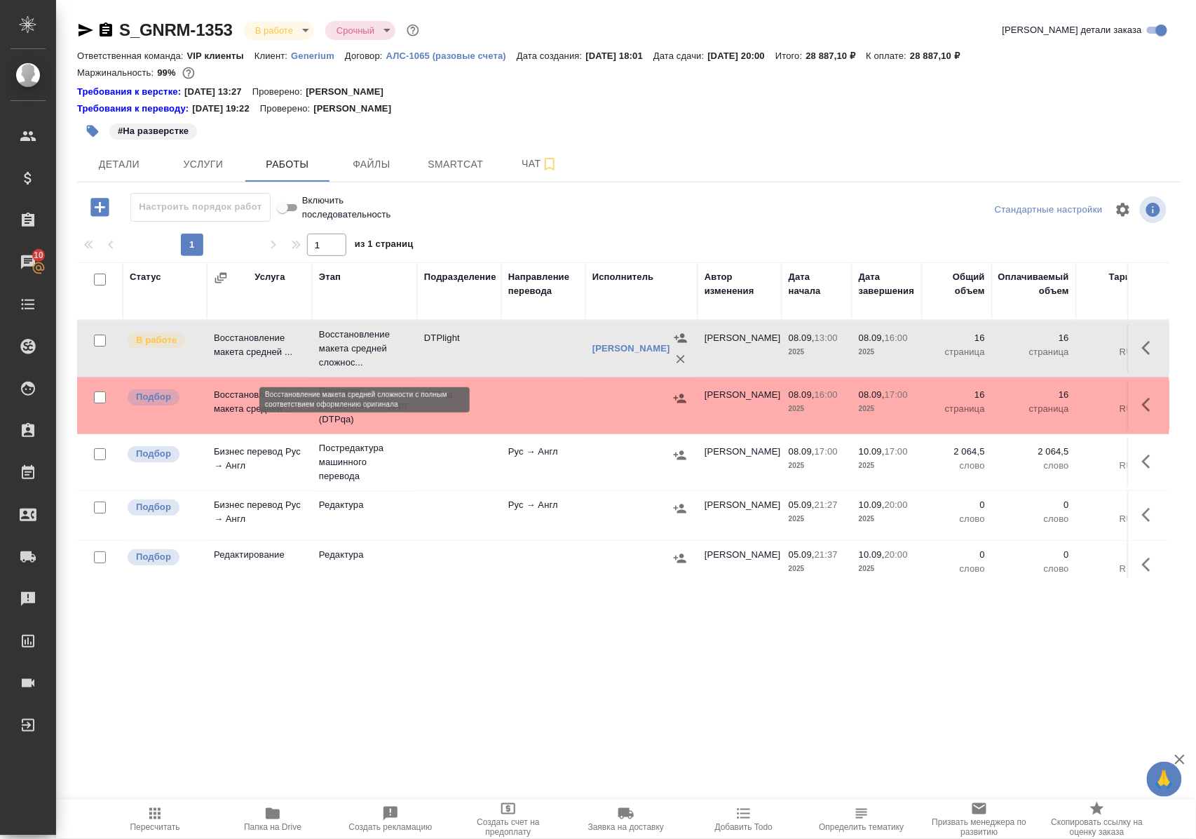
click at [338, 363] on p "Восстановление макета средней сложнос..." at bounding box center [364, 349] width 91 height 42
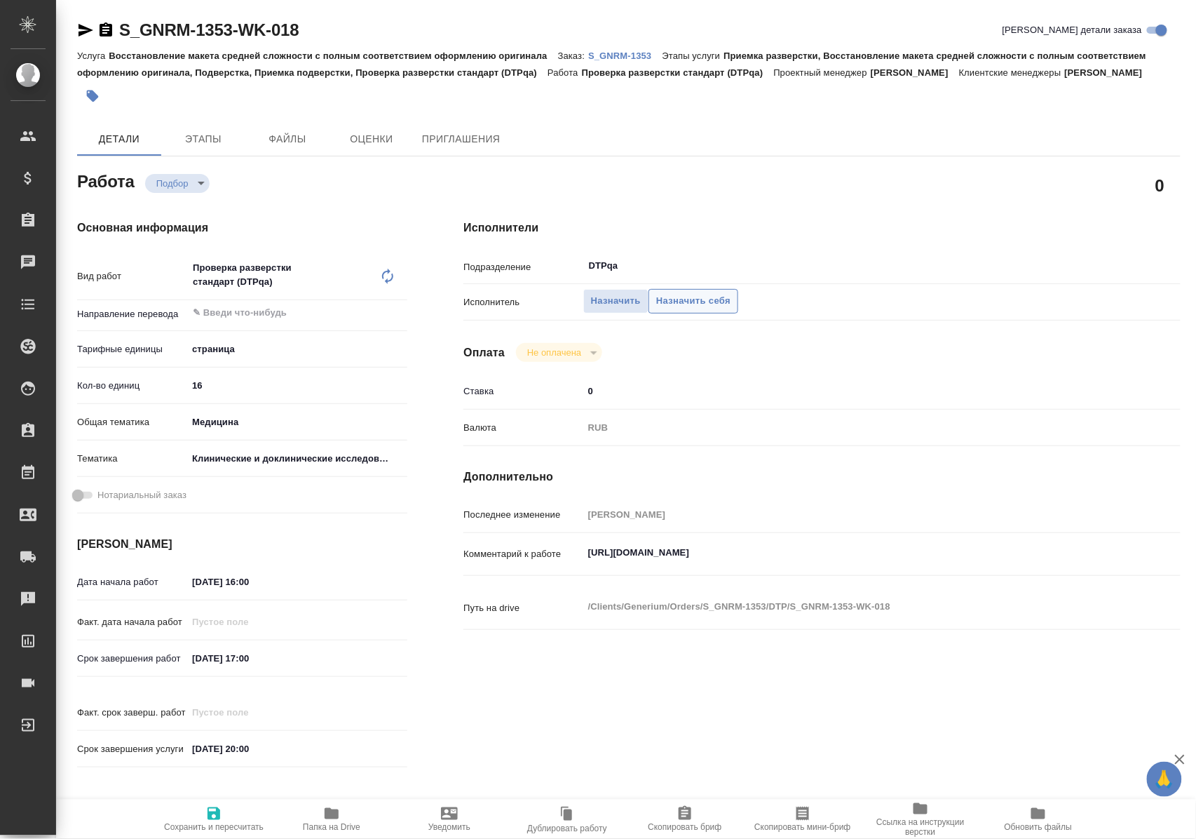
click at [705, 300] on span "Назначить себя" at bounding box center [693, 301] width 74 height 16
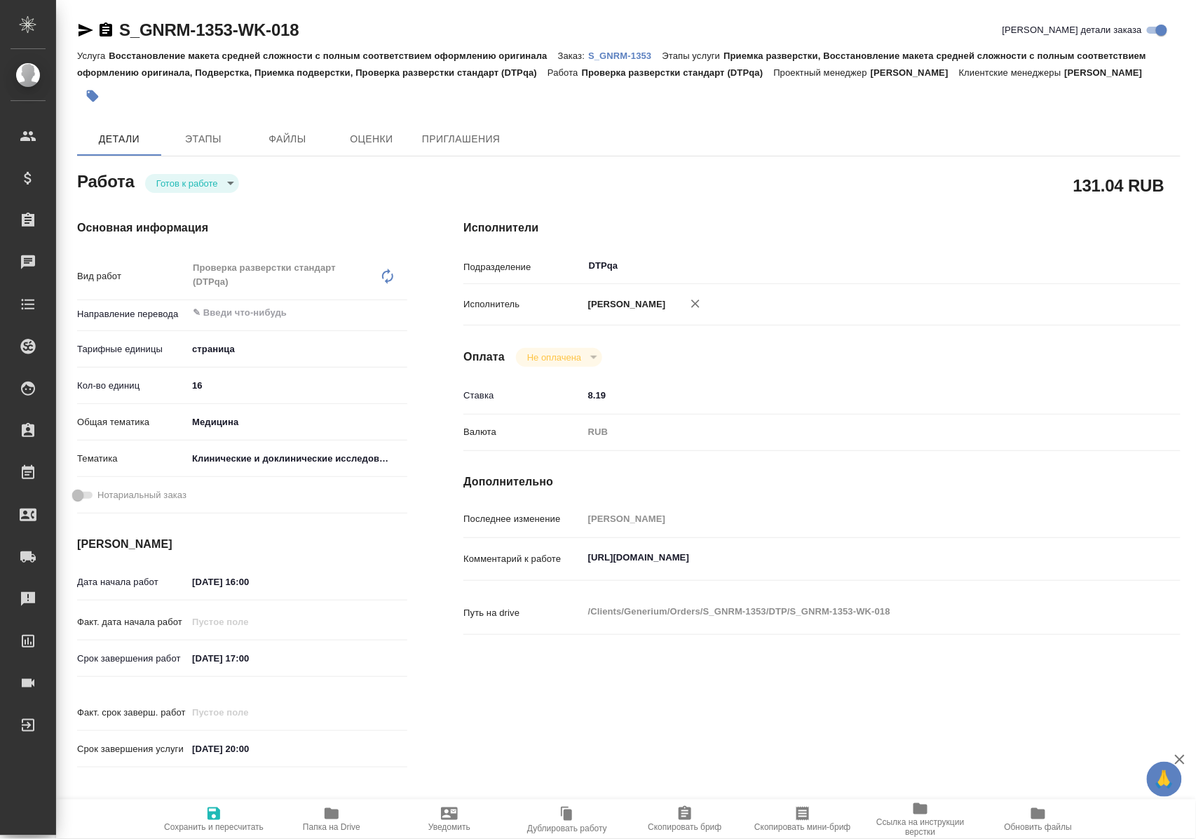
type textarea "x"
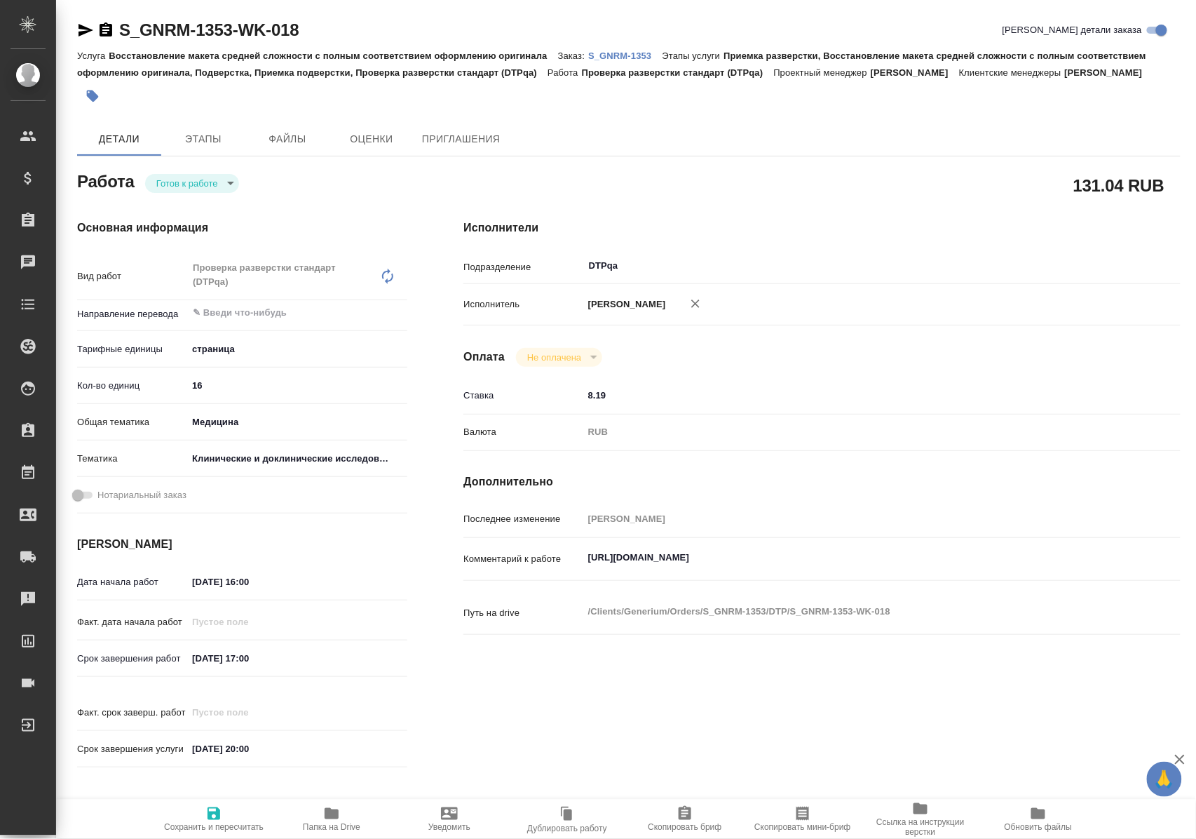
click at [209, 180] on body "🙏 .cls-1 fill:#fff; AWATERA Polushina Alena Клиенты Спецификации Заказы Чаты To…" at bounding box center [598, 419] width 1196 height 839
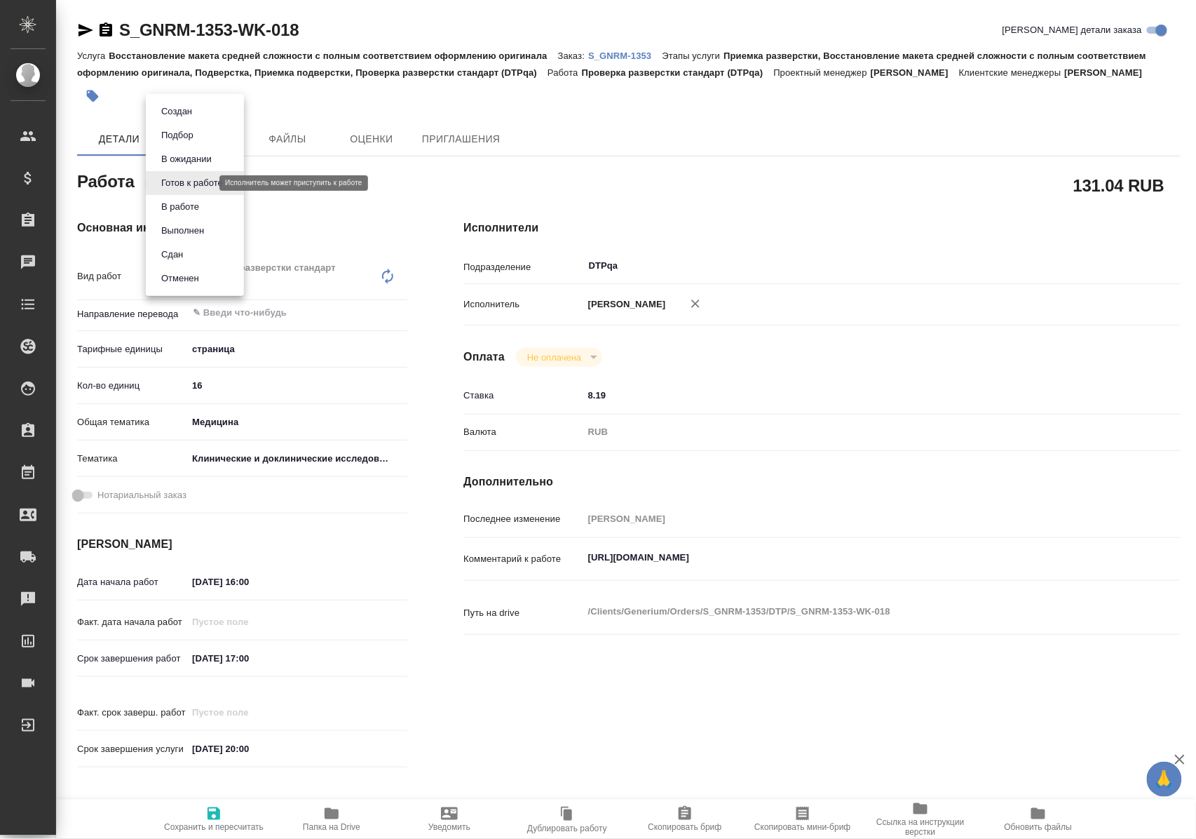
type textarea "x"
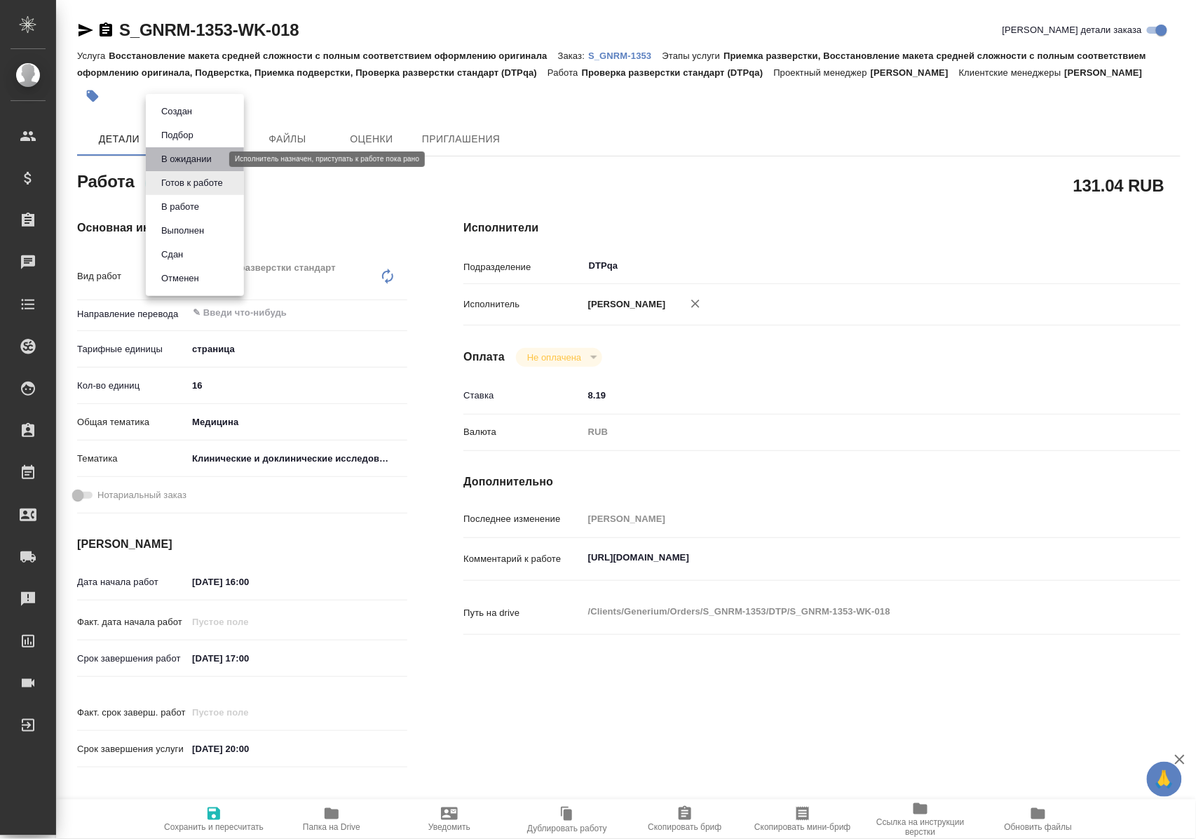
click at [211, 160] on button "В ожидании" at bounding box center [186, 158] width 59 height 15
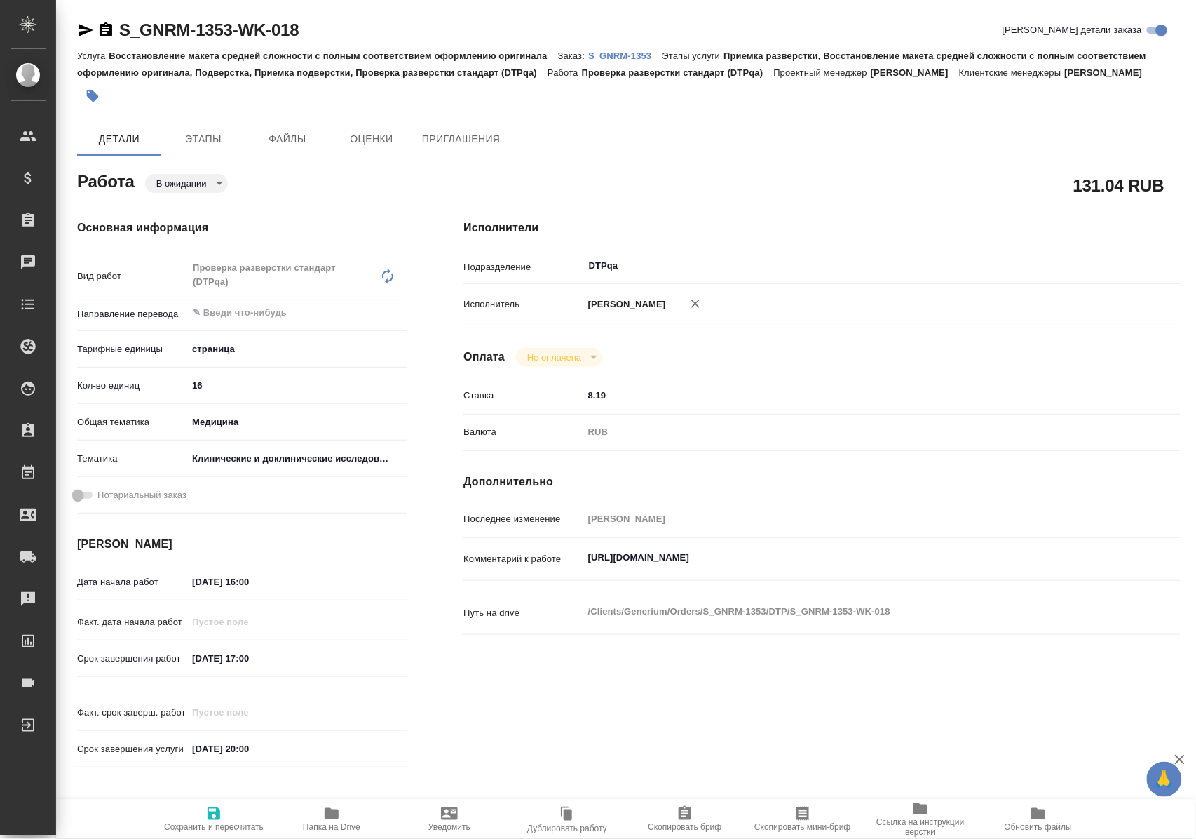
type textarea "x"
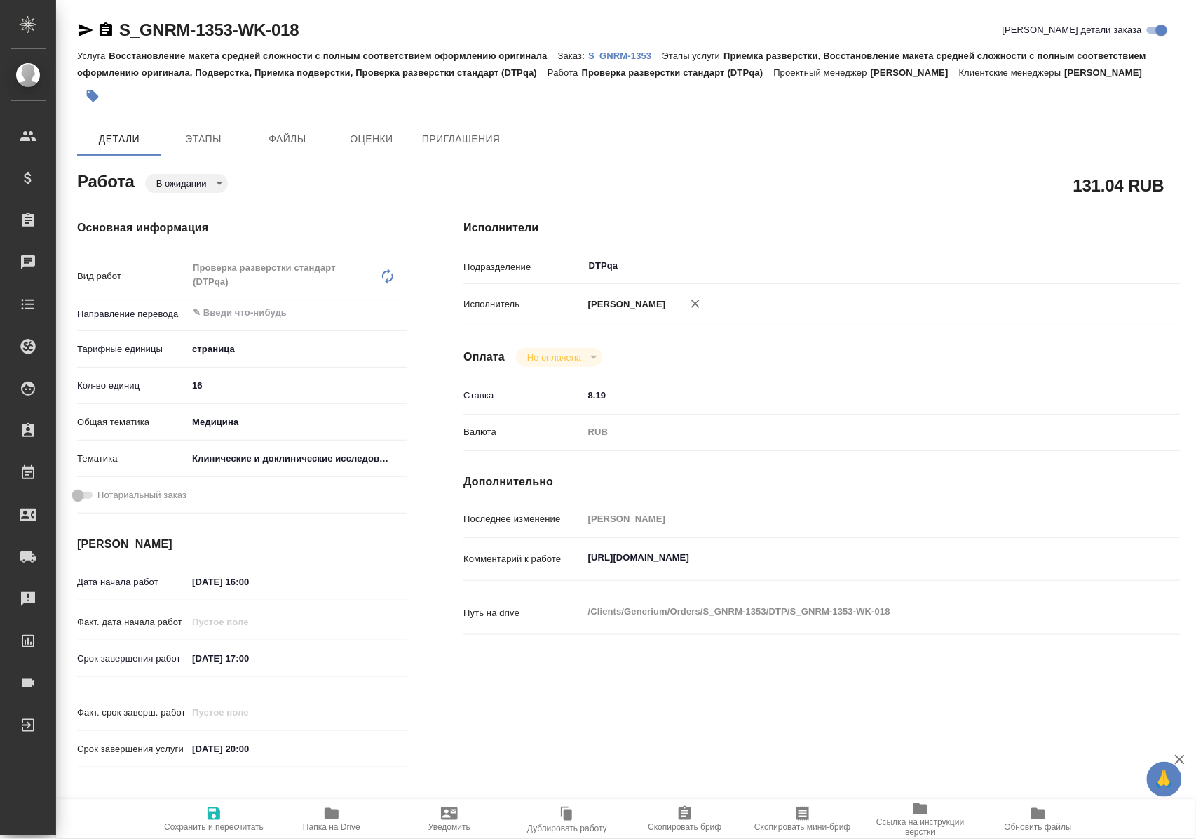
type textarea "x"
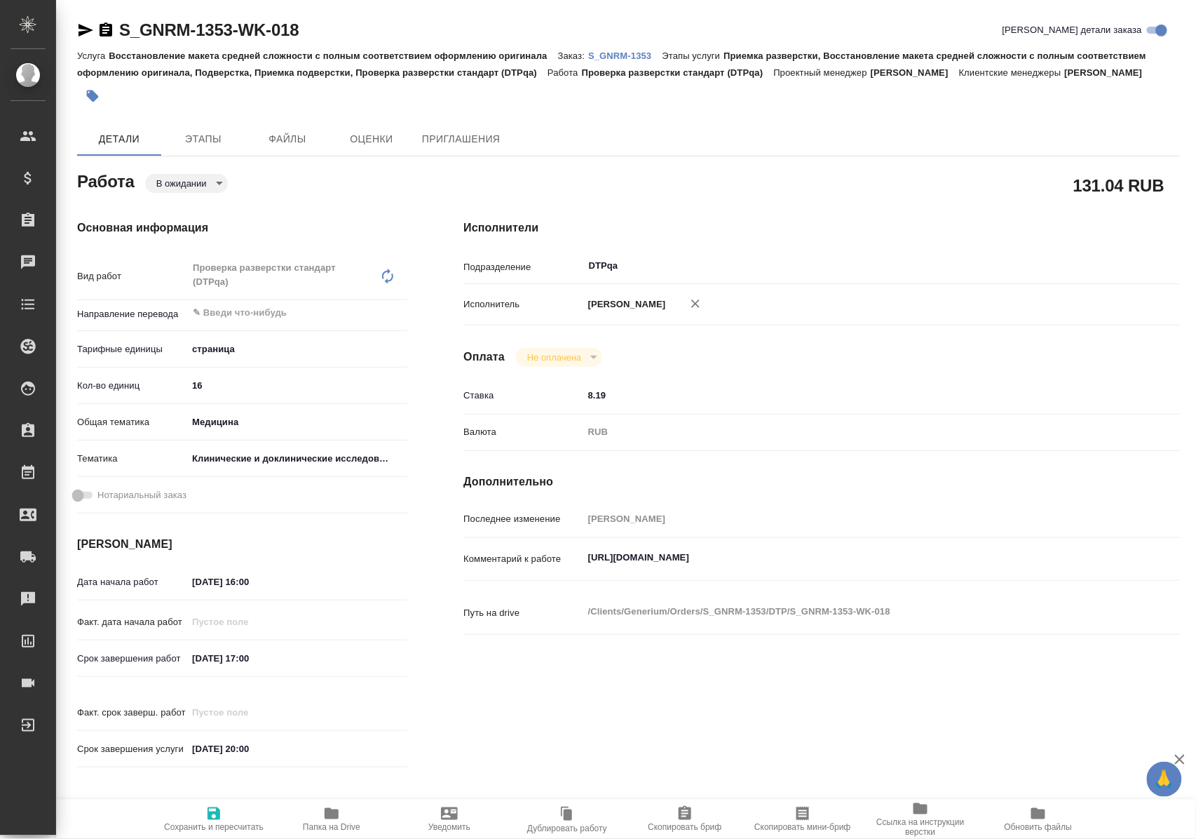
type textarea "x"
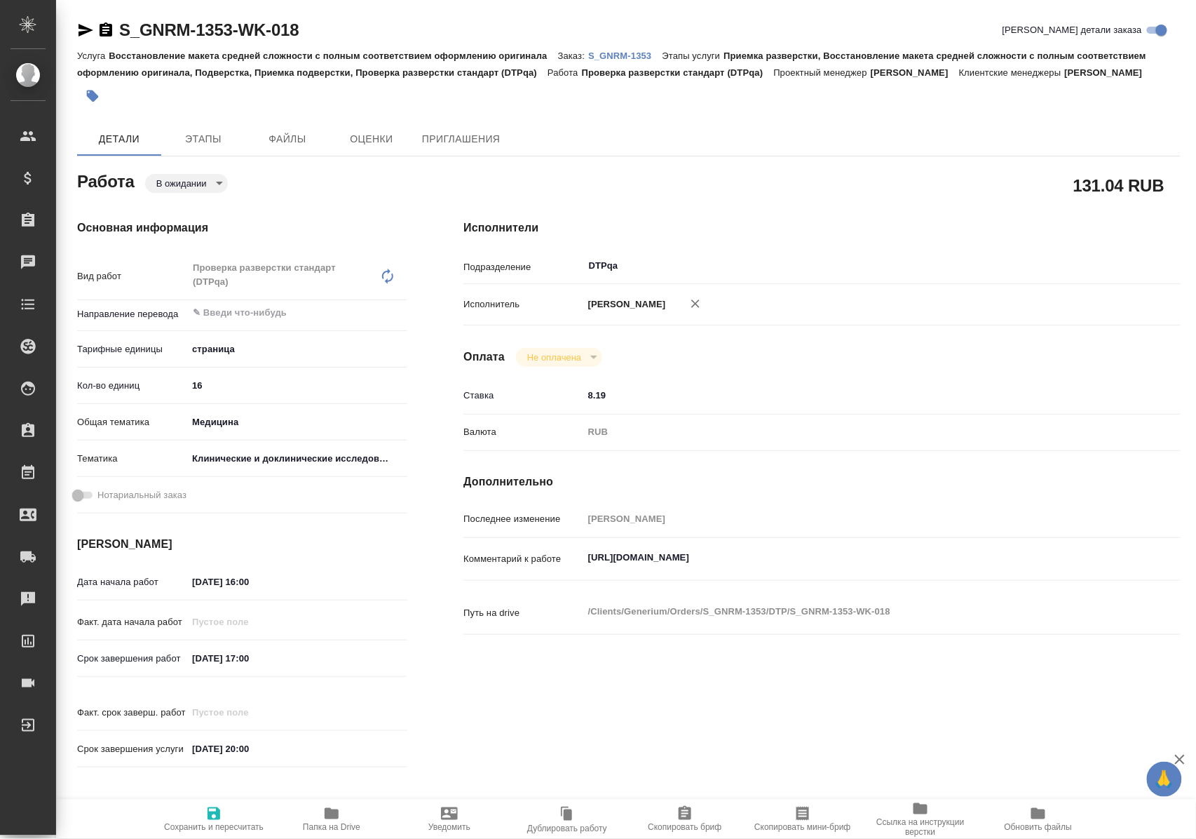
click at [212, 805] on icon "button" at bounding box center [213, 813] width 17 height 17
type textarea "x"
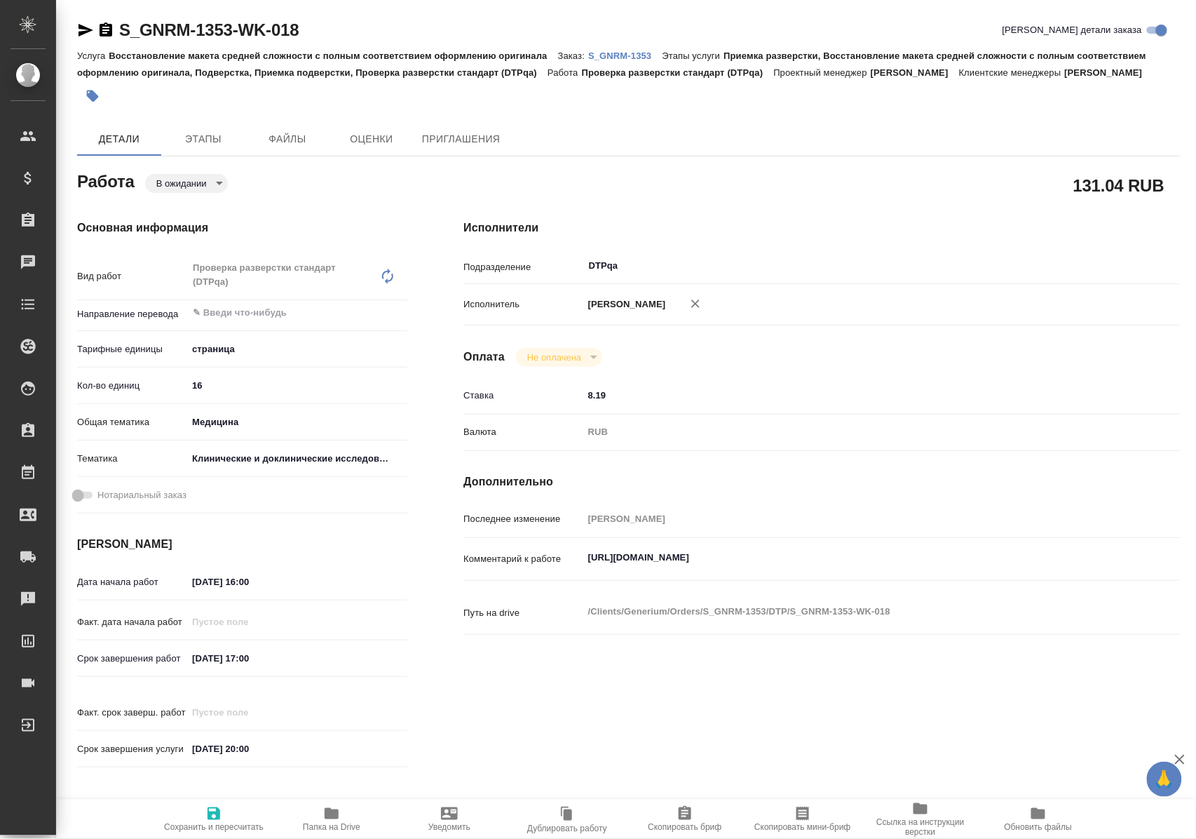
type textarea "x"
type input "pending"
type textarea "Проверка разверстки стандарт (DTPqa)"
type textarea "x"
type input "5a8b1489cc6b4906c91bfdb2"
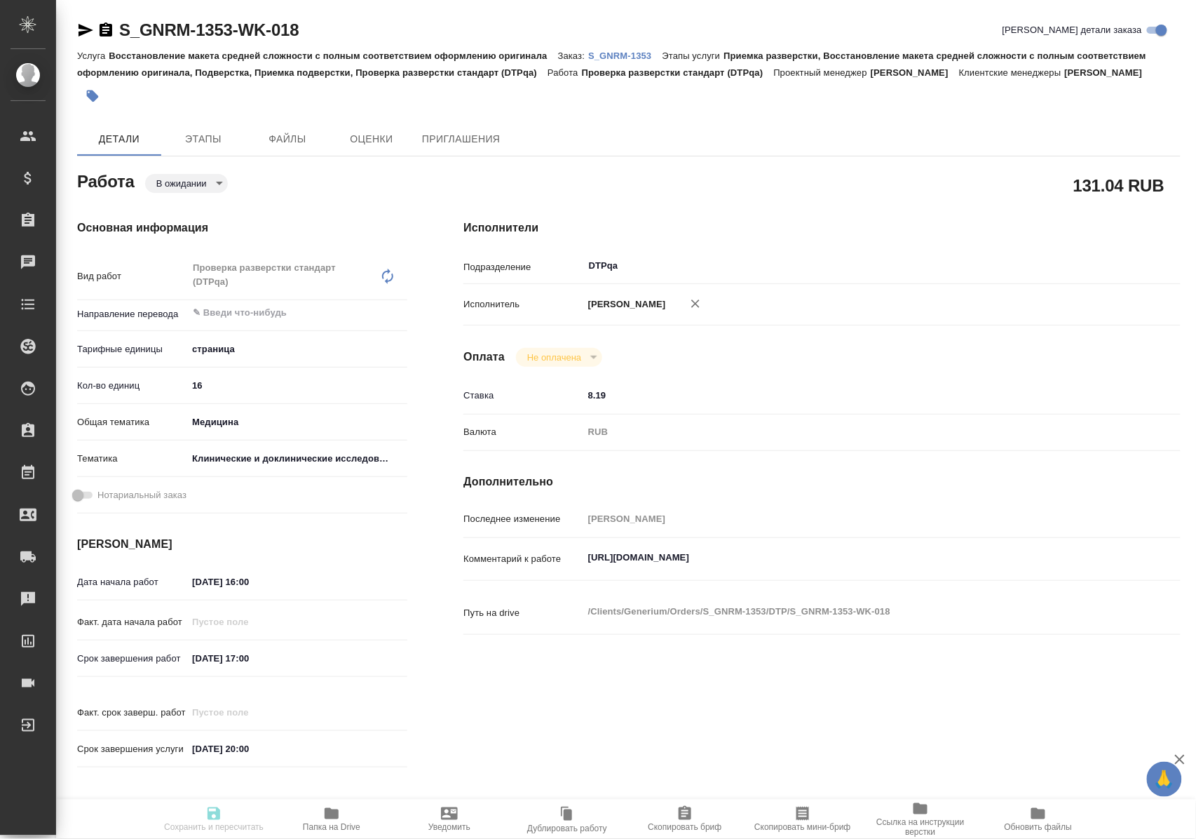
type input "16"
type input "med"
type input "5a8b8b956a9677013d343d9e"
type input "[DATE] 16:00"
type input "08.09.2025 17:00"
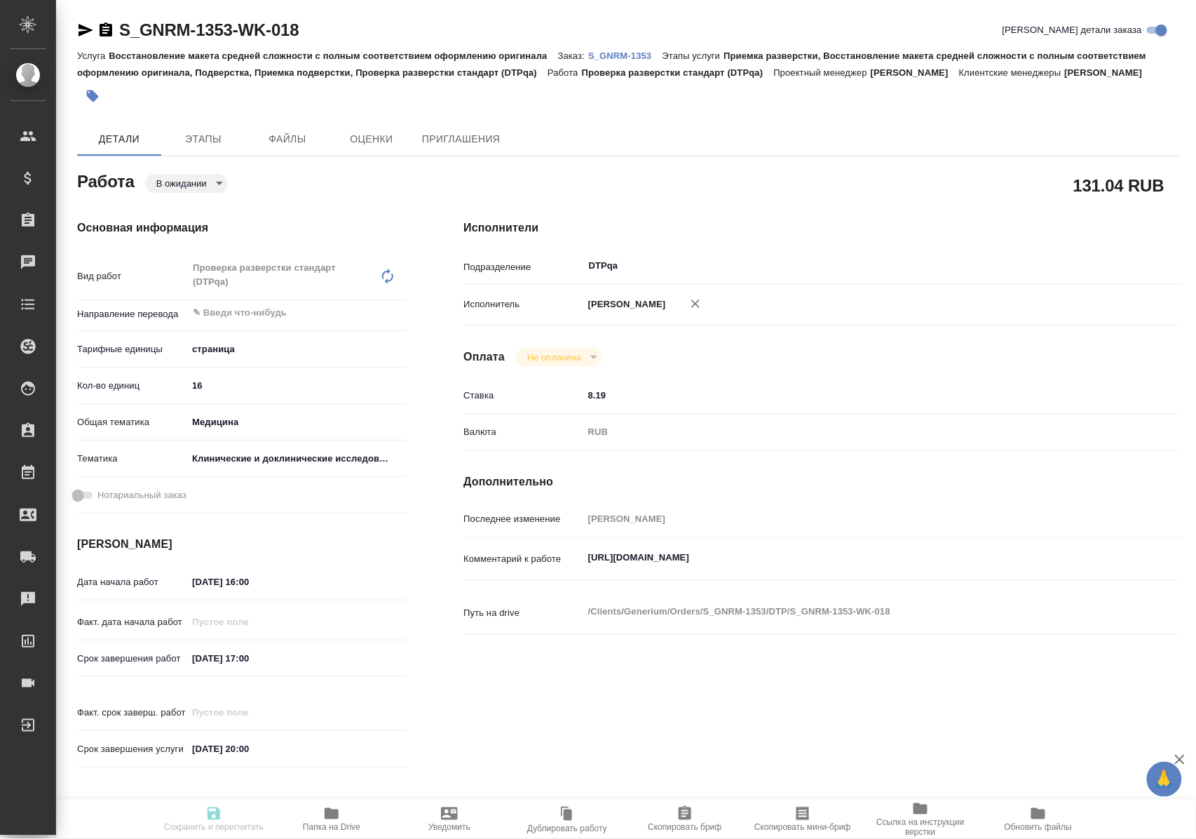
type input "10.09.2025 20:00"
type input "DTPqa"
type input "notPayed"
type input "8.19"
type input "RUB"
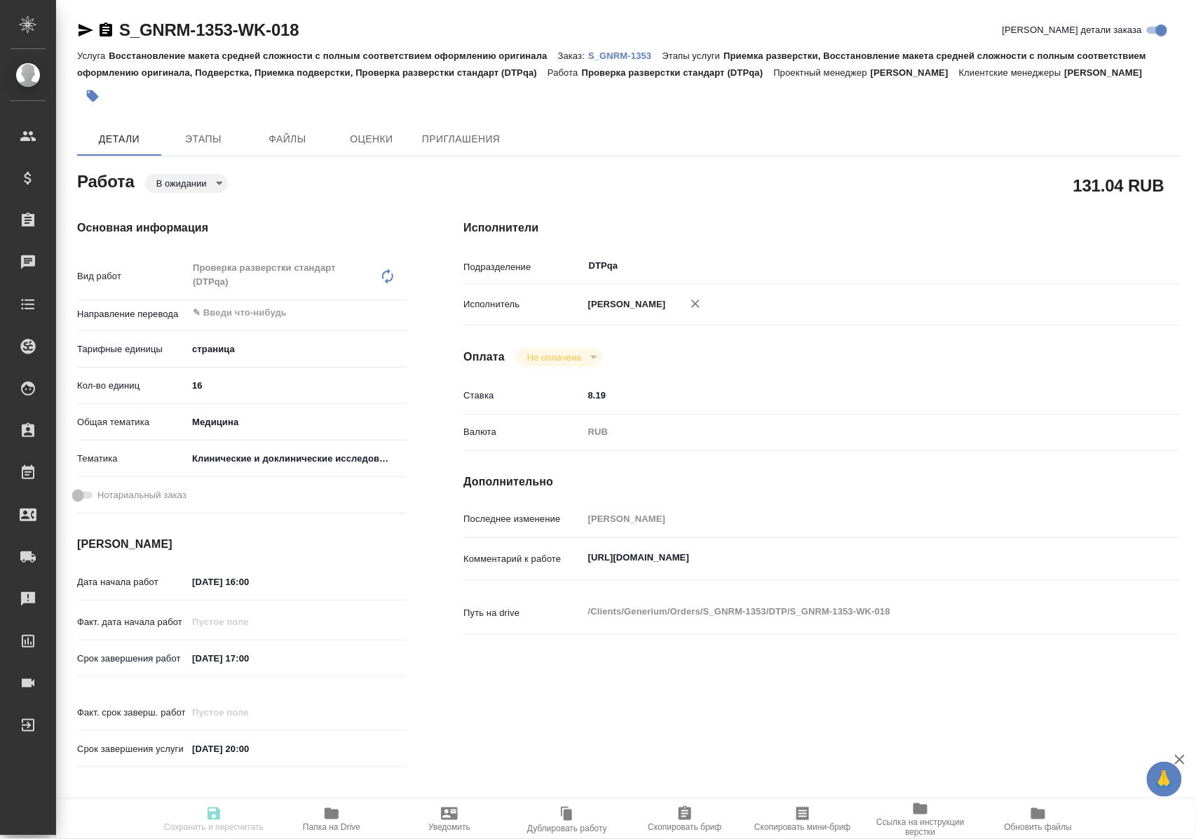
type input "Полушина Алена"
type textarea "https://tera.awatera.com/Work/68ba9f54cef4f5aeea7c1454/"
type textarea "x"
type textarea "/Clients/Generium/Orders/S_GNRM-1353/DTP/S_GNRM-1353-WK-018"
type textarea "x"
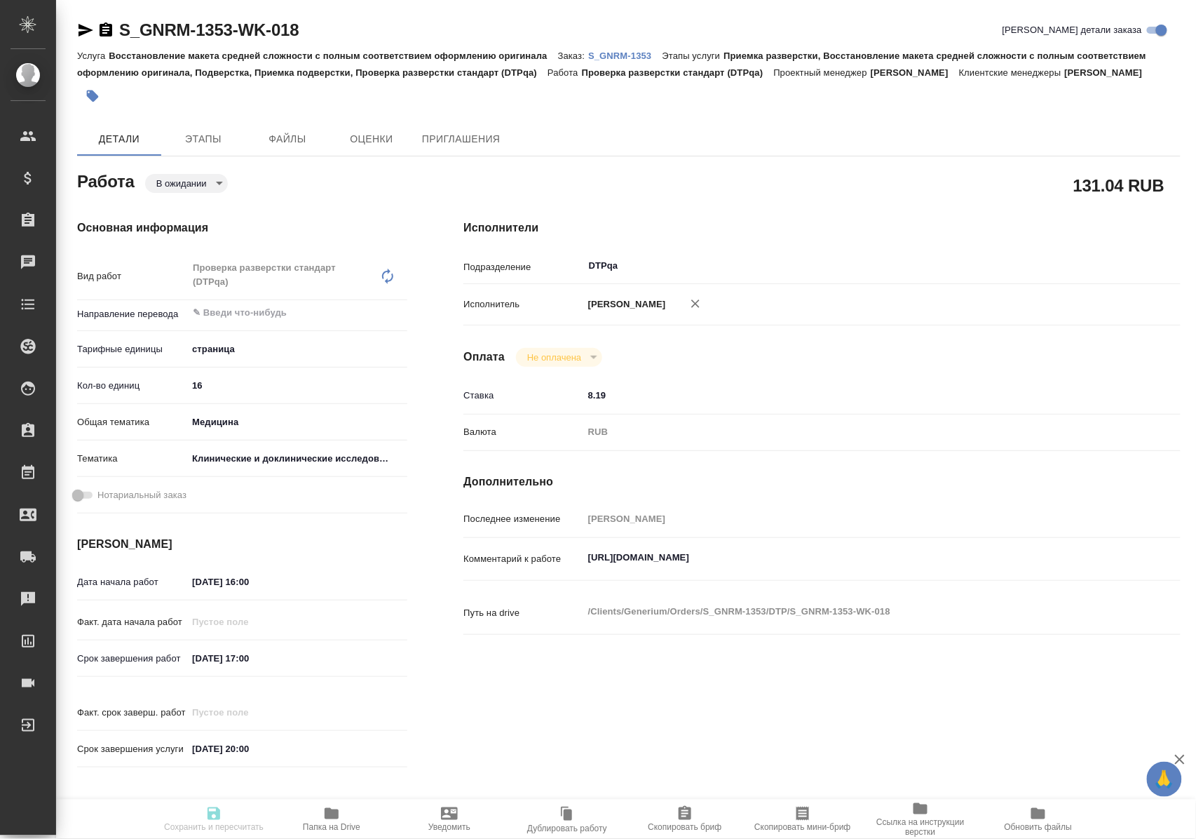
type input "S_GNRM-1353"
type input "Восстановление макета средней сложности с полным соответствием оформлению ориги…"
type input "Приемка разверстки, Восстановление макета средней сложности с полным соответств…"
type input "Кабаргина Анна"
type input "Петрова Валерия, Оксютович Ирина"
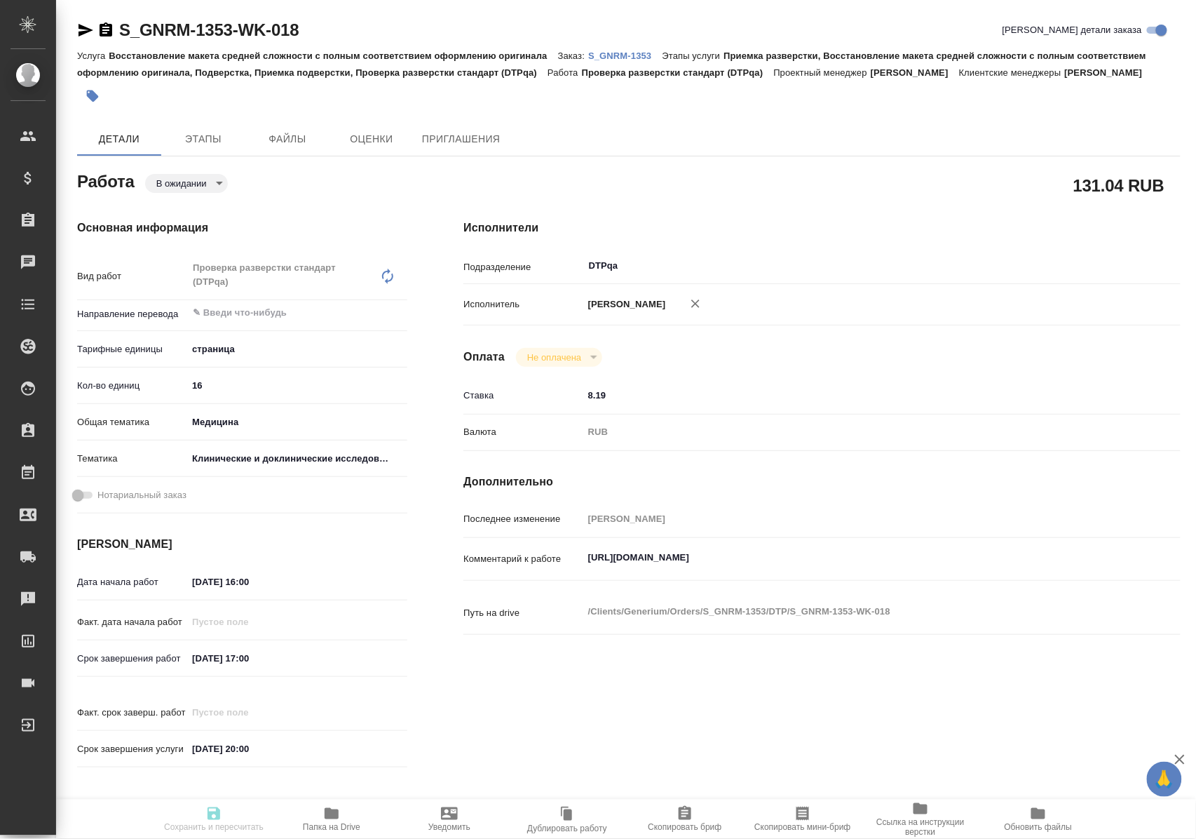
type input "/Clients/Generium/Orders/S_GNRM-1353"
type textarea "x"
type textarea "Рассчитайте, пожалуйста, верификацию перевода файлов word относительно ранее ва…"
type textarea "x"
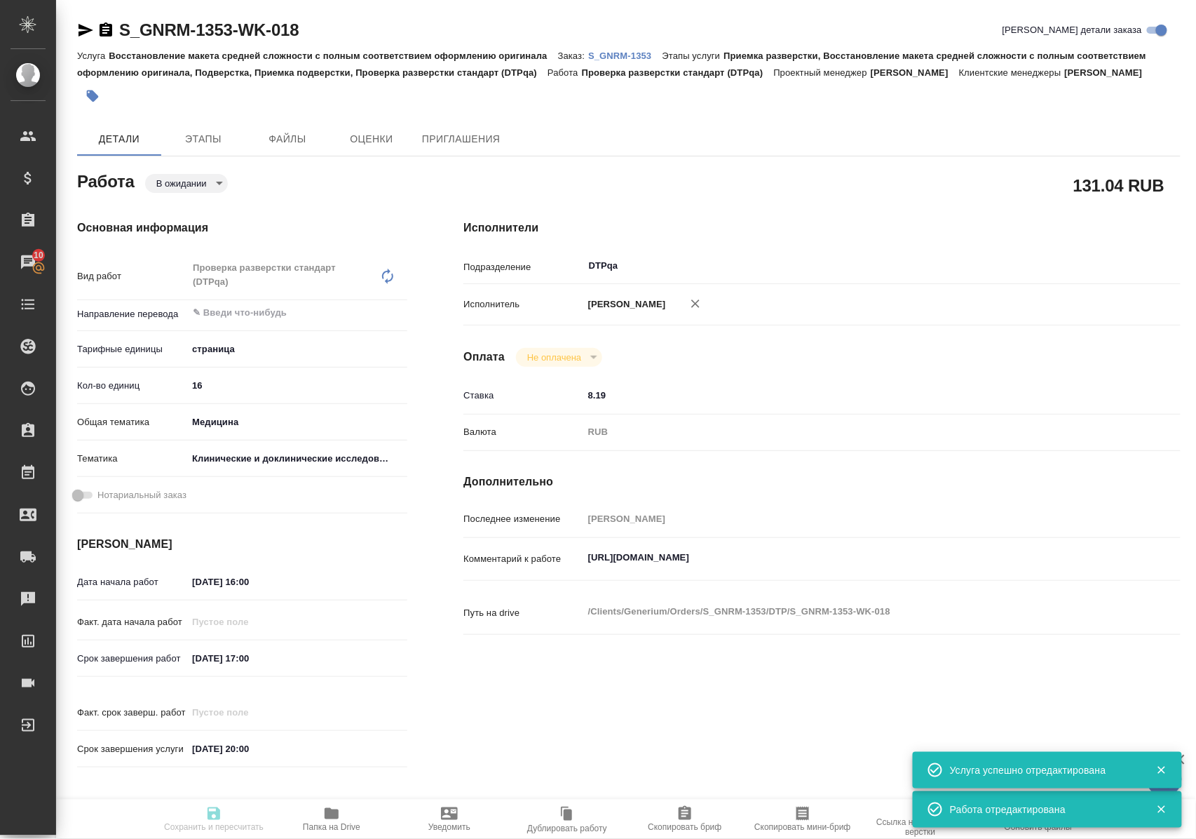
type textarea "x"
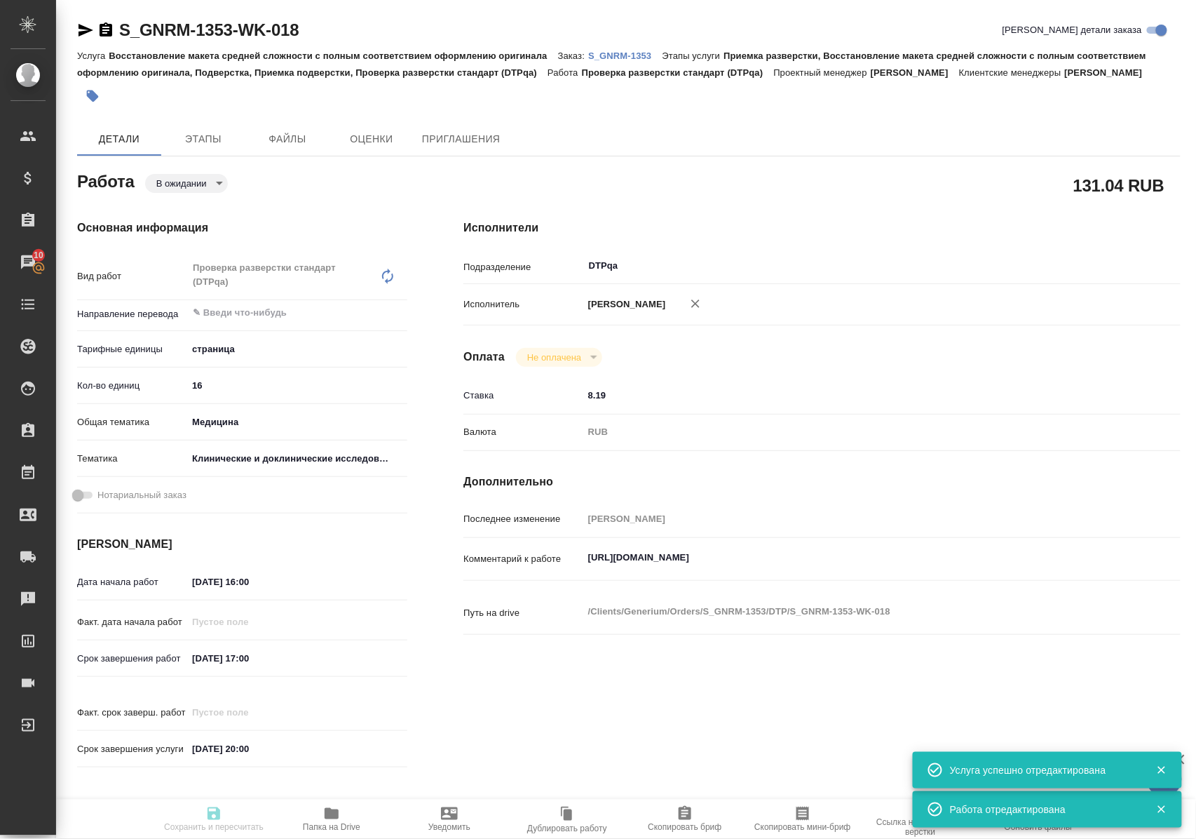
type textarea "x"
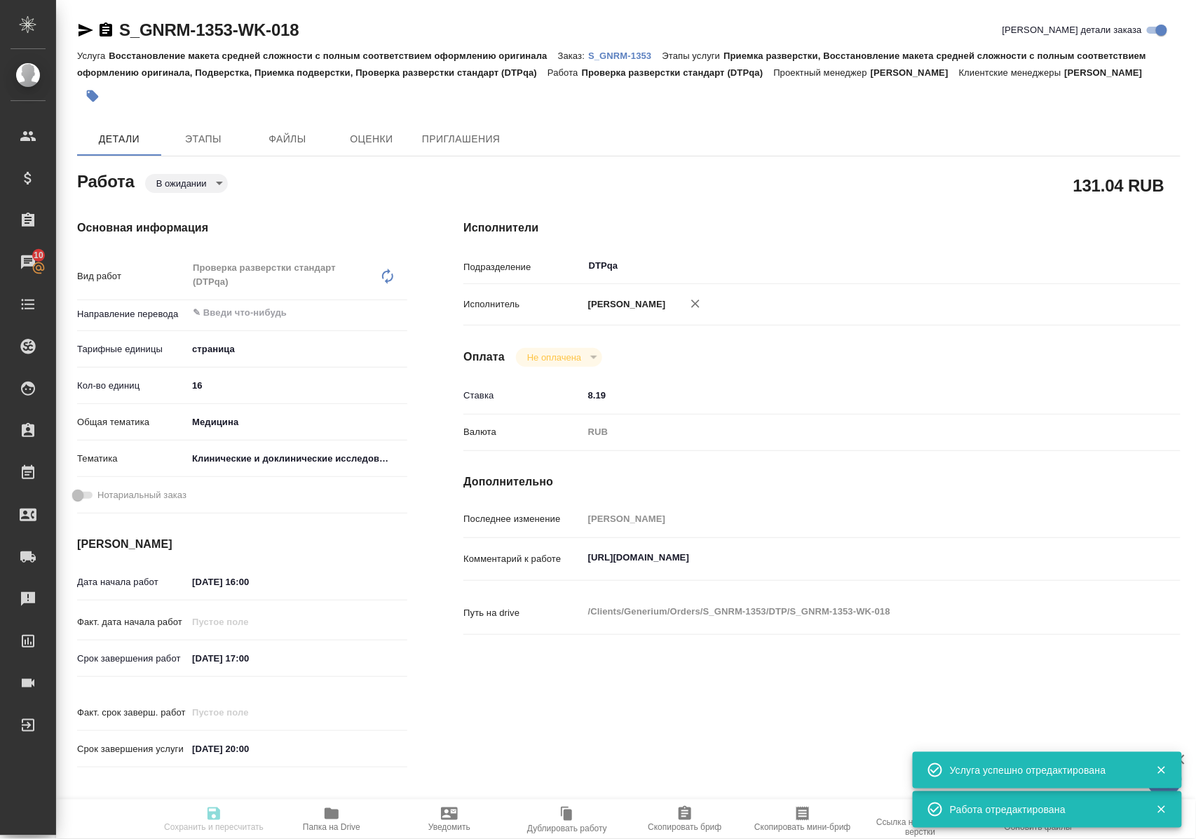
type textarea "x"
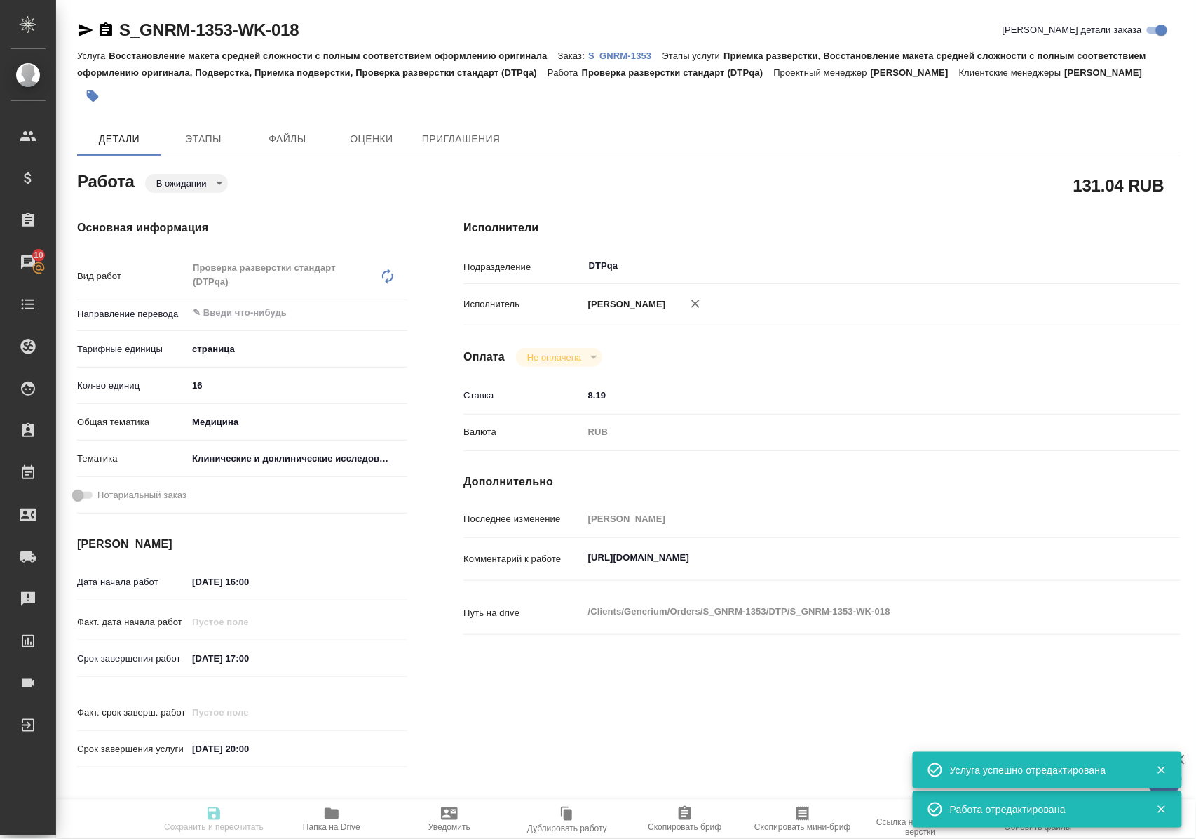
type input "pending"
type textarea "Проверка разверстки стандарт (DTPqa)"
type textarea "x"
type input "5a8b1489cc6b4906c91bfdb2"
type input "16"
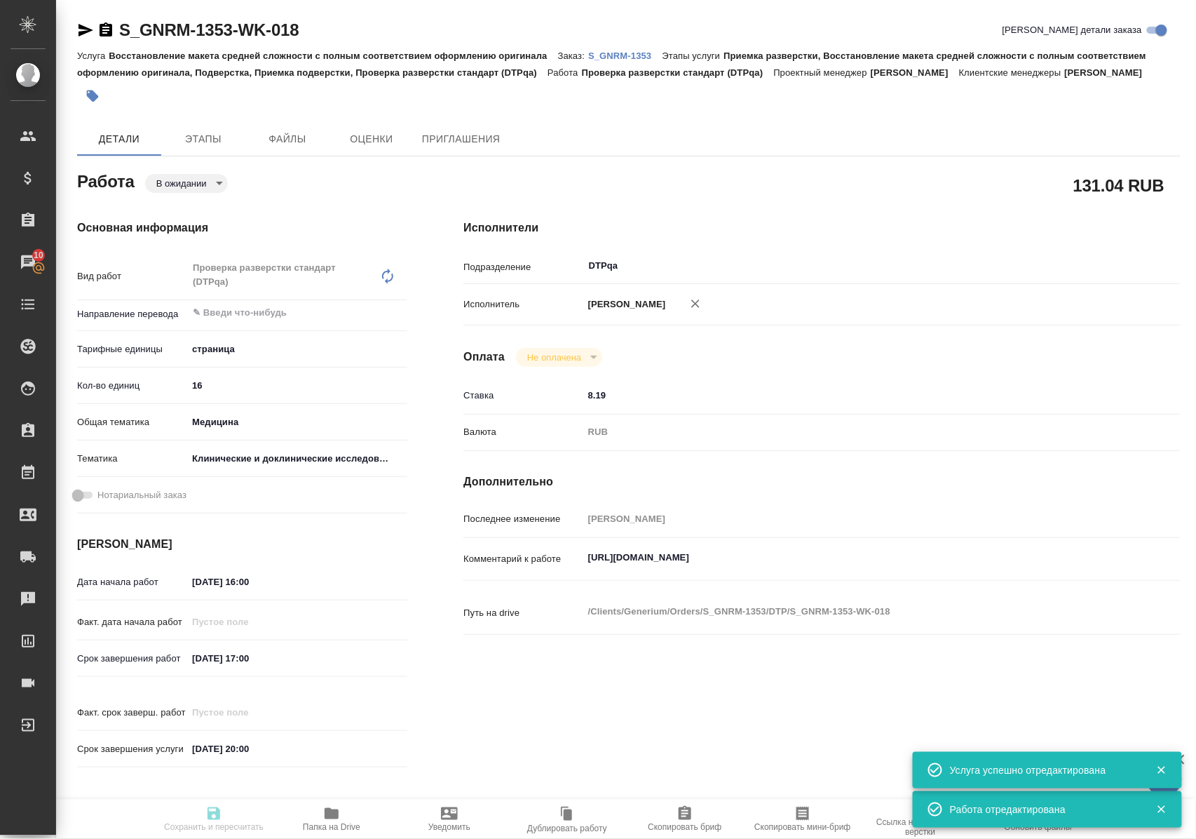
type input "med"
type input "5a8b8b956a9677013d343d9e"
type input "[DATE] 16:00"
type input "08.09.2025 17:00"
type input "10.09.2025 20:00"
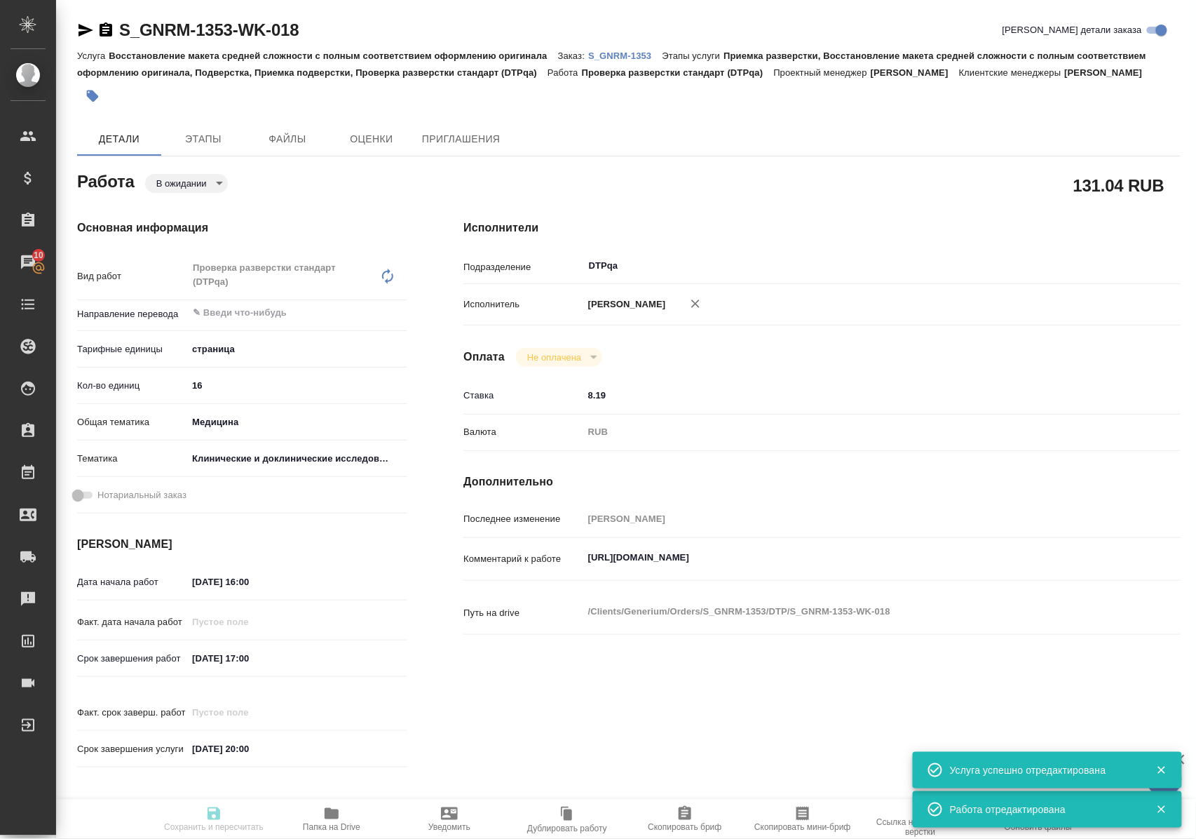
type input "DTPqa"
type input "notPayed"
type input "8.19"
type input "RUB"
type input "Полушина Алена"
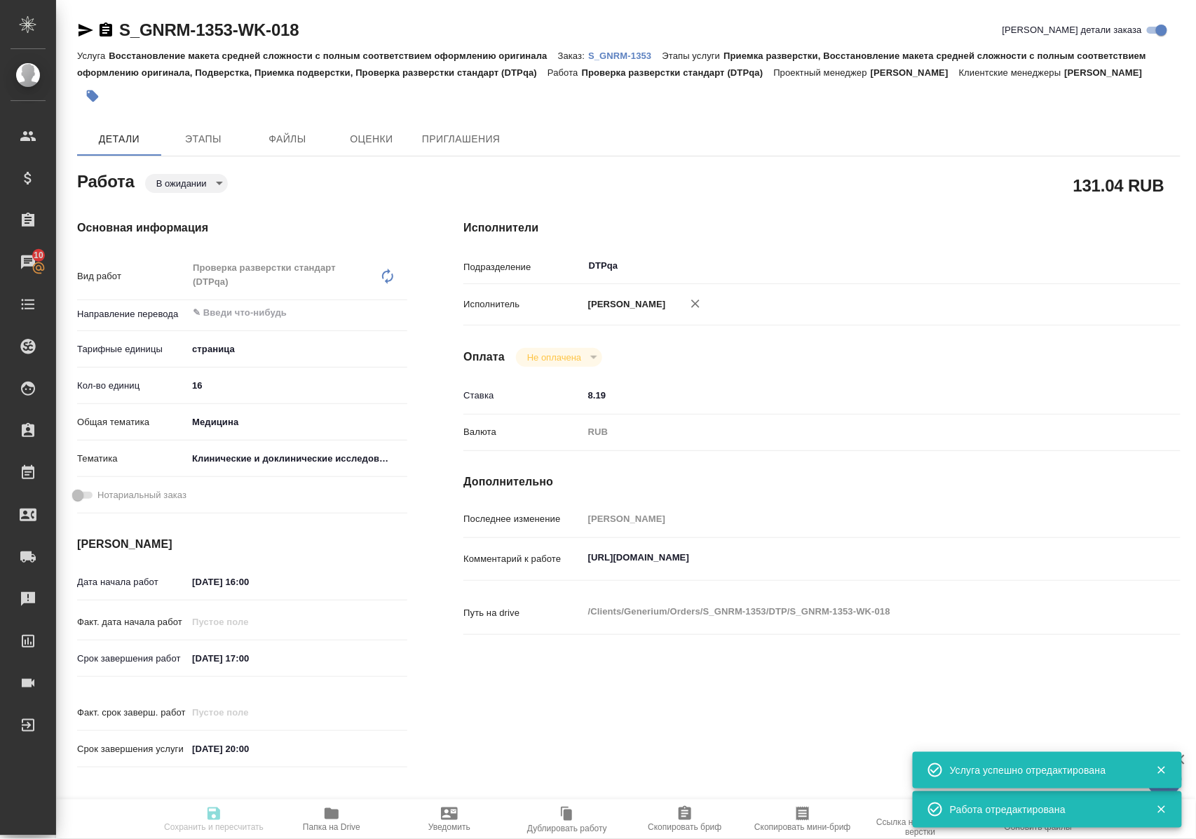
type textarea "https://tera.awatera.com/Work/68ba9f54cef4f5aeea7c1454/"
type textarea "x"
type textarea "/Clients/Generium/Orders/S_GNRM-1353/DTP/S_GNRM-1353-WK-018"
type textarea "x"
type input "S_GNRM-1353"
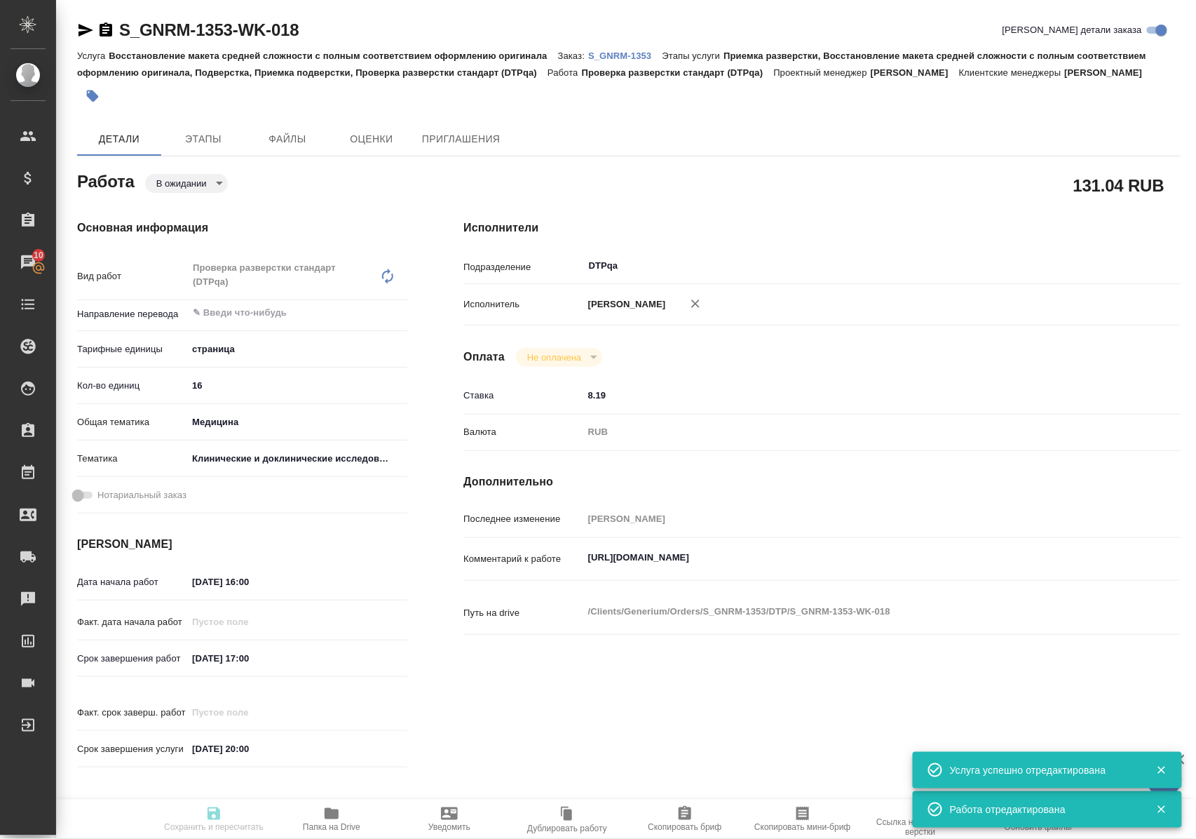
type input "Восстановление макета средней сложности с полным соответствием оформлению ориги…"
type input "Приемка разверстки, Восстановление макета средней сложности с полным соответств…"
type input "Кабаргина Анна"
type input "Петрова Валерия, Оксютович Ирина"
type input "/Clients/Generium/Orders/S_GNRM-1353"
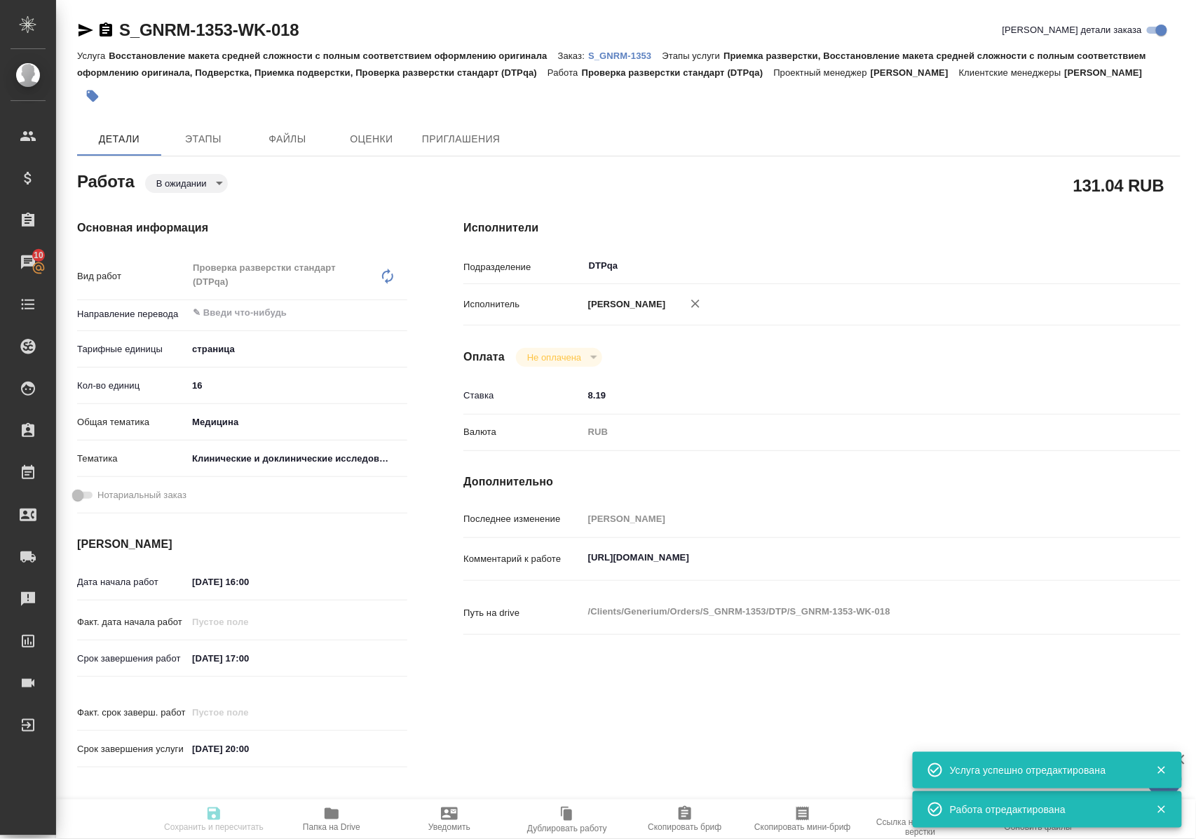
type textarea "x"
type textarea "Рассчитайте, пожалуйста, верификацию перевода файлов word относительно ранее ва…"
type textarea "x"
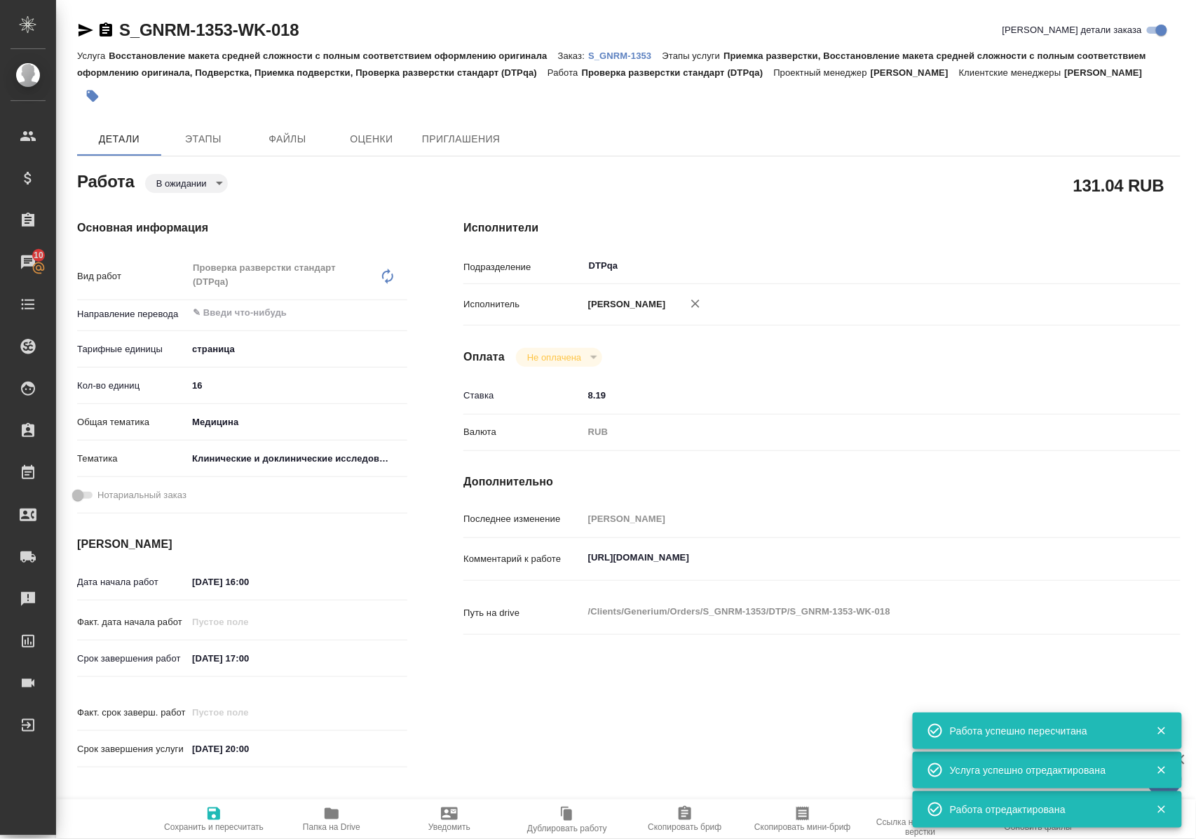
type textarea "x"
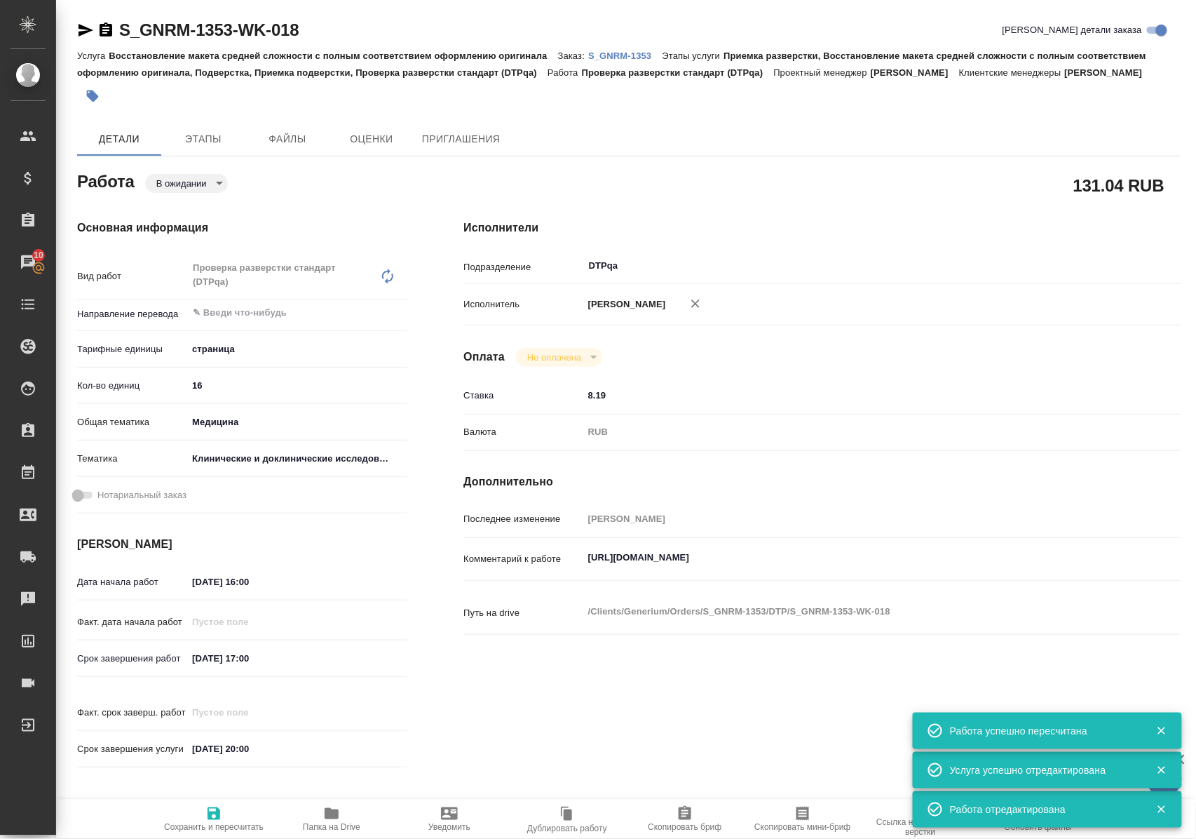
type textarea "x"
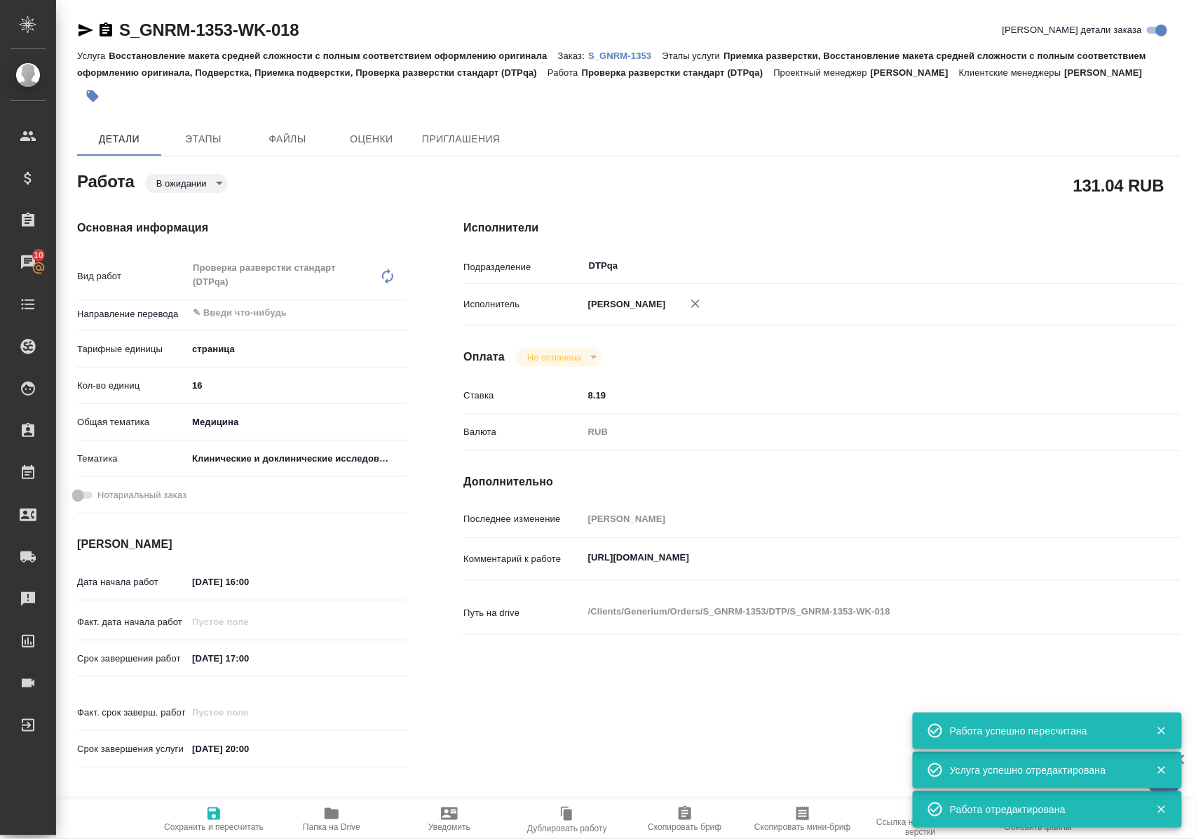
type textarea "x"
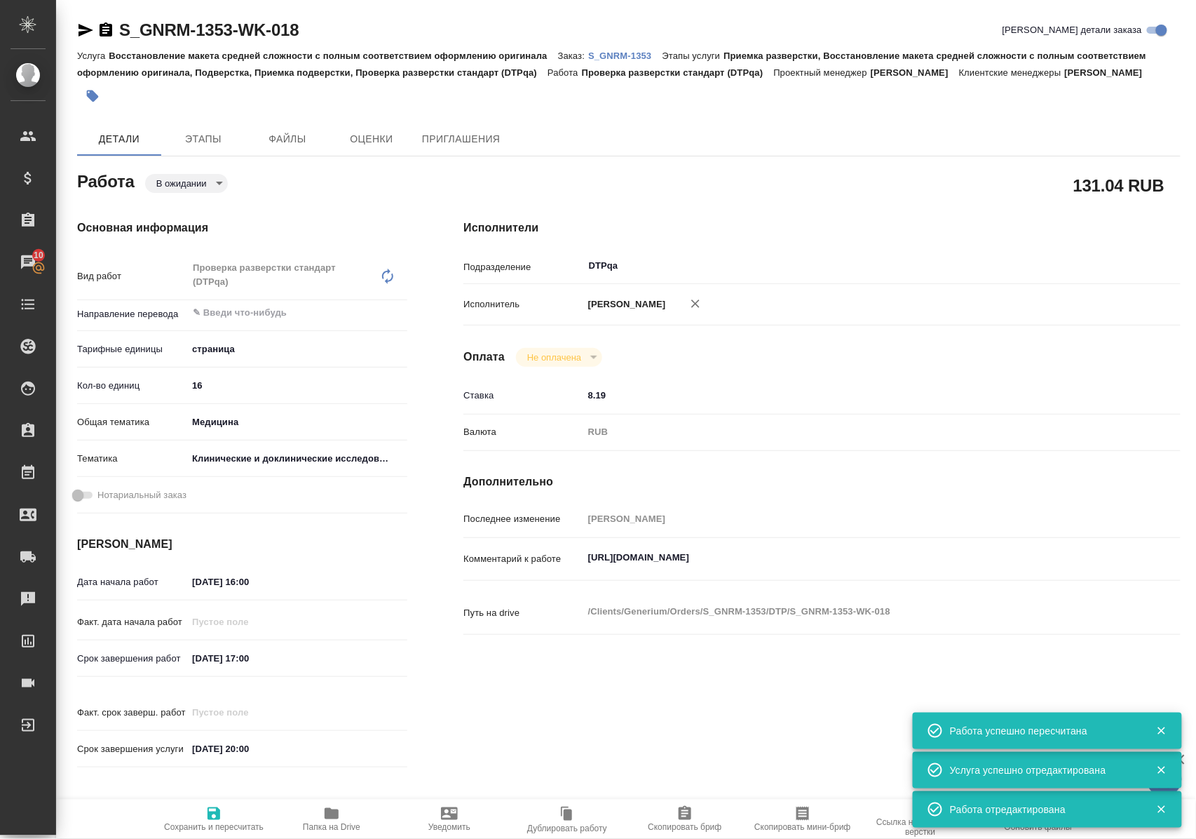
type textarea "x"
